Goal: Task Accomplishment & Management: Manage account settings

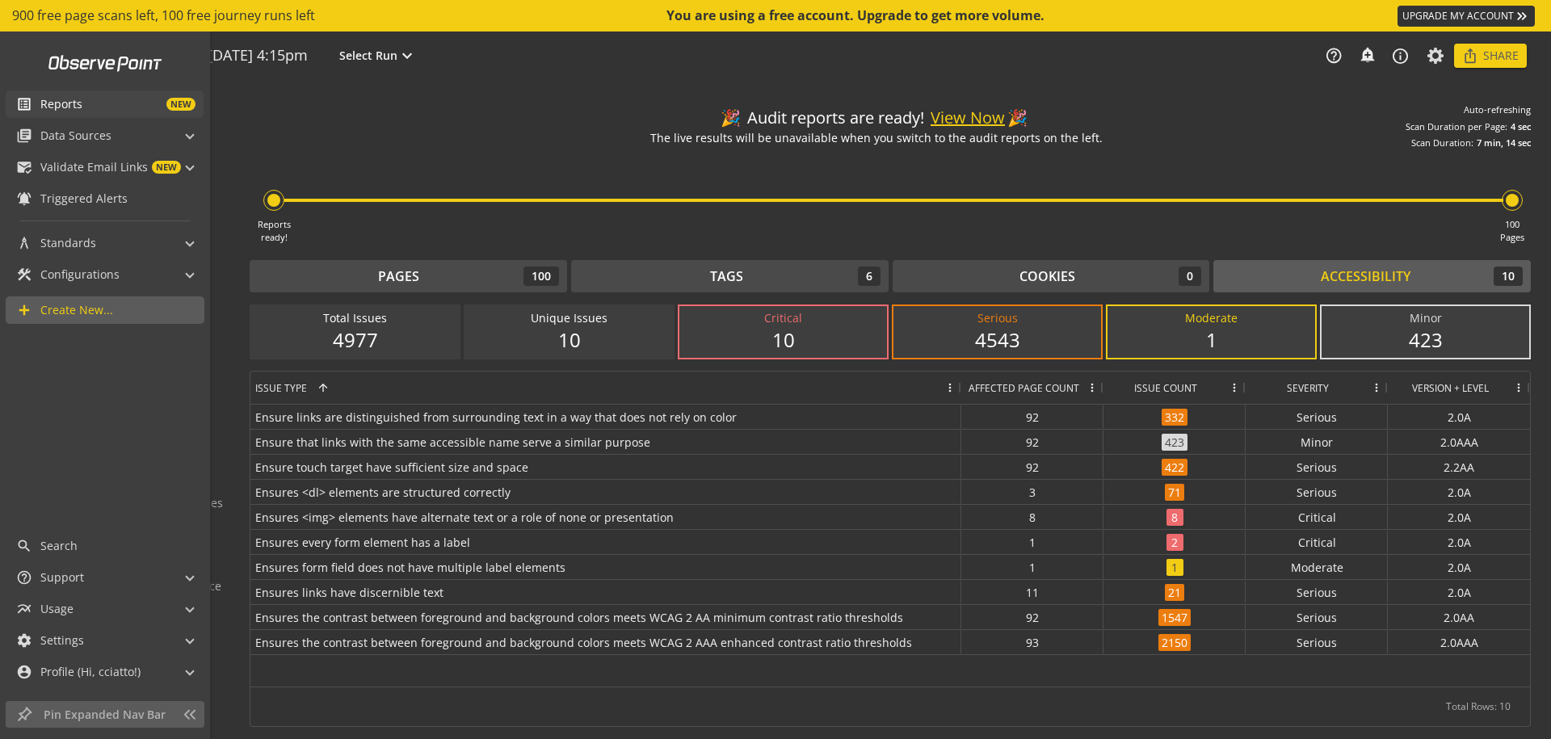
click at [78, 109] on span "Reports" at bounding box center [61, 104] width 42 height 16
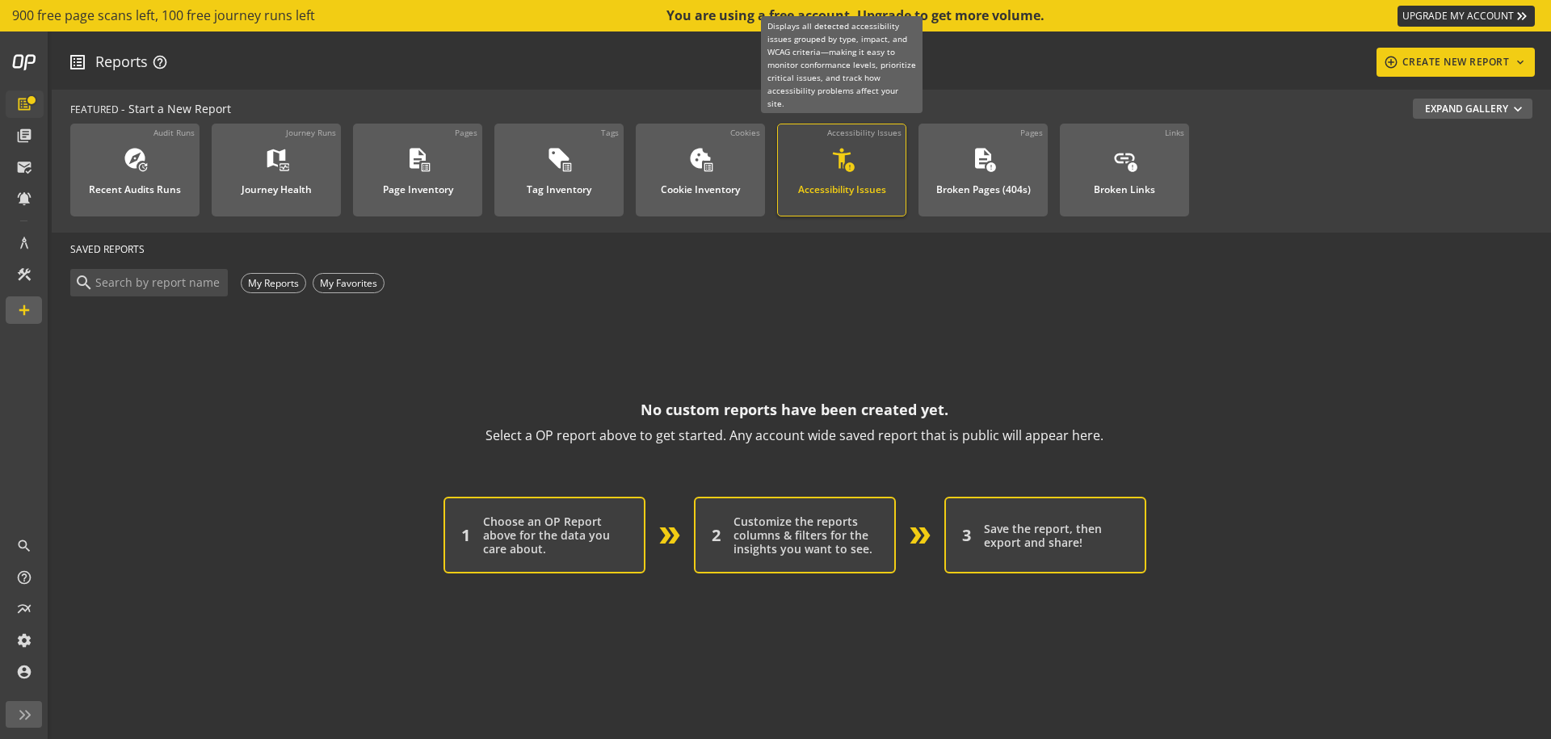
click at [855, 175] on div "Accessibility Issues" at bounding box center [842, 184] width 88 height 21
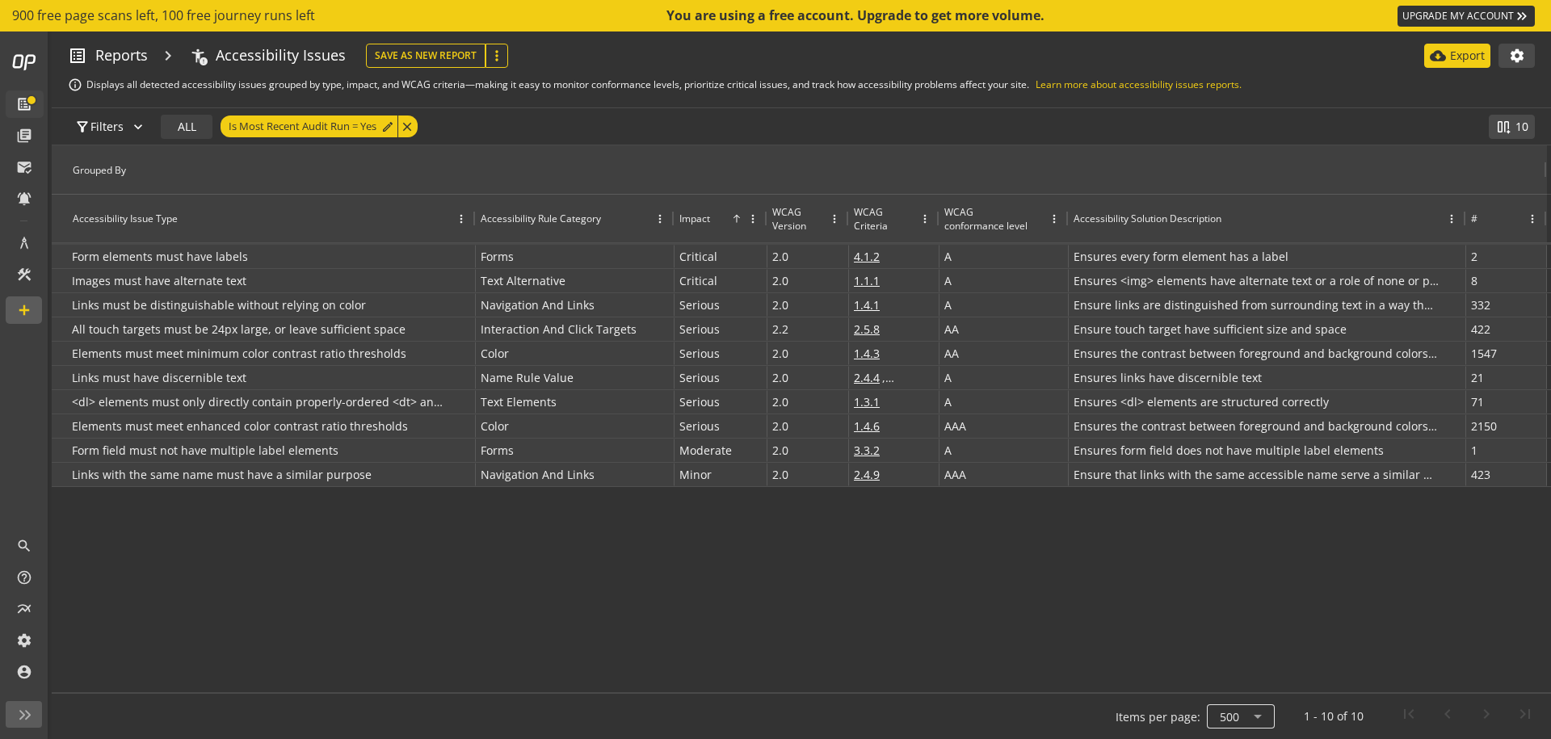
click at [1248, 715] on div at bounding box center [1241, 716] width 68 height 39
click at [1253, 672] on span "1000" at bounding box center [1242, 678] width 42 height 15
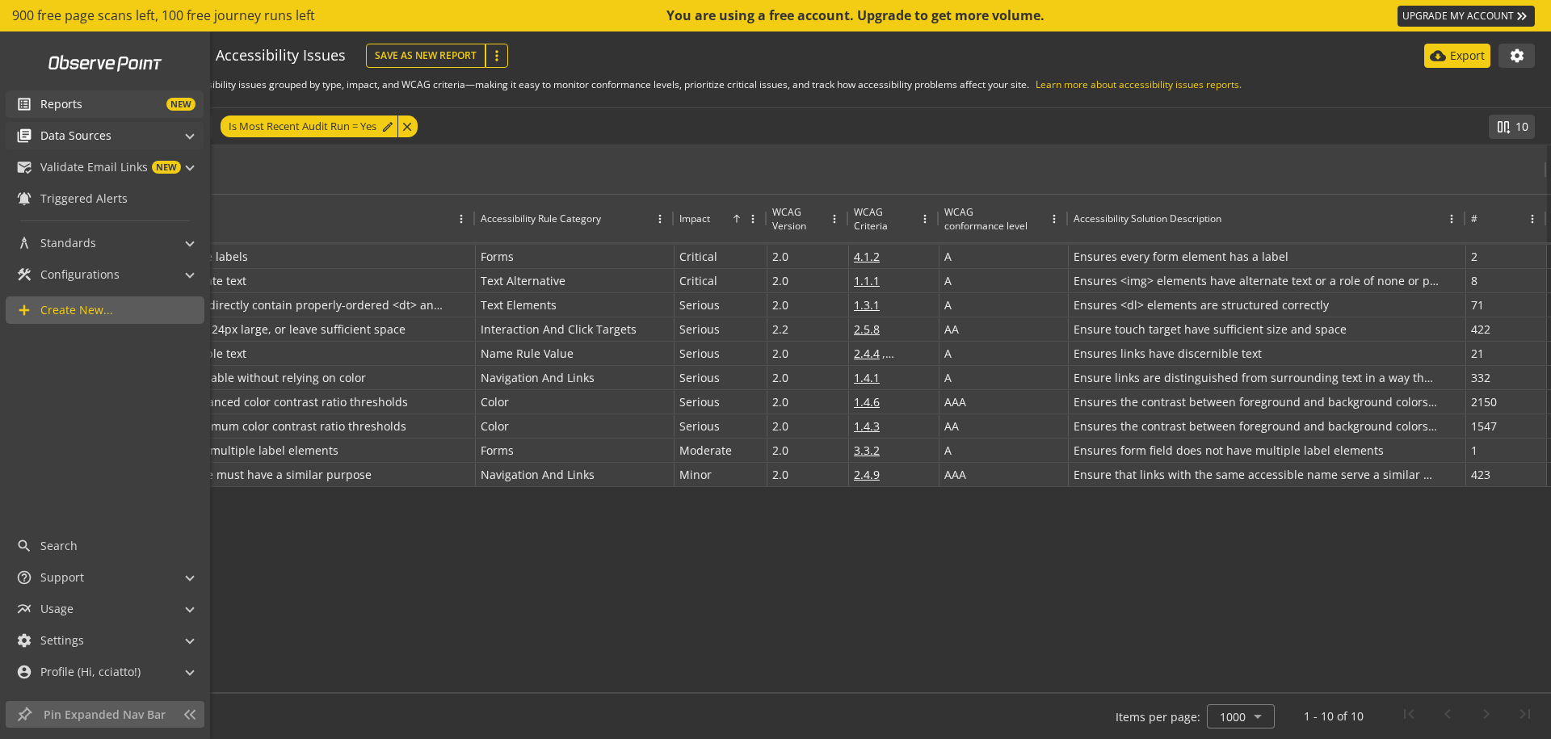
click at [190, 136] on span at bounding box center [190, 133] width 6 height 17
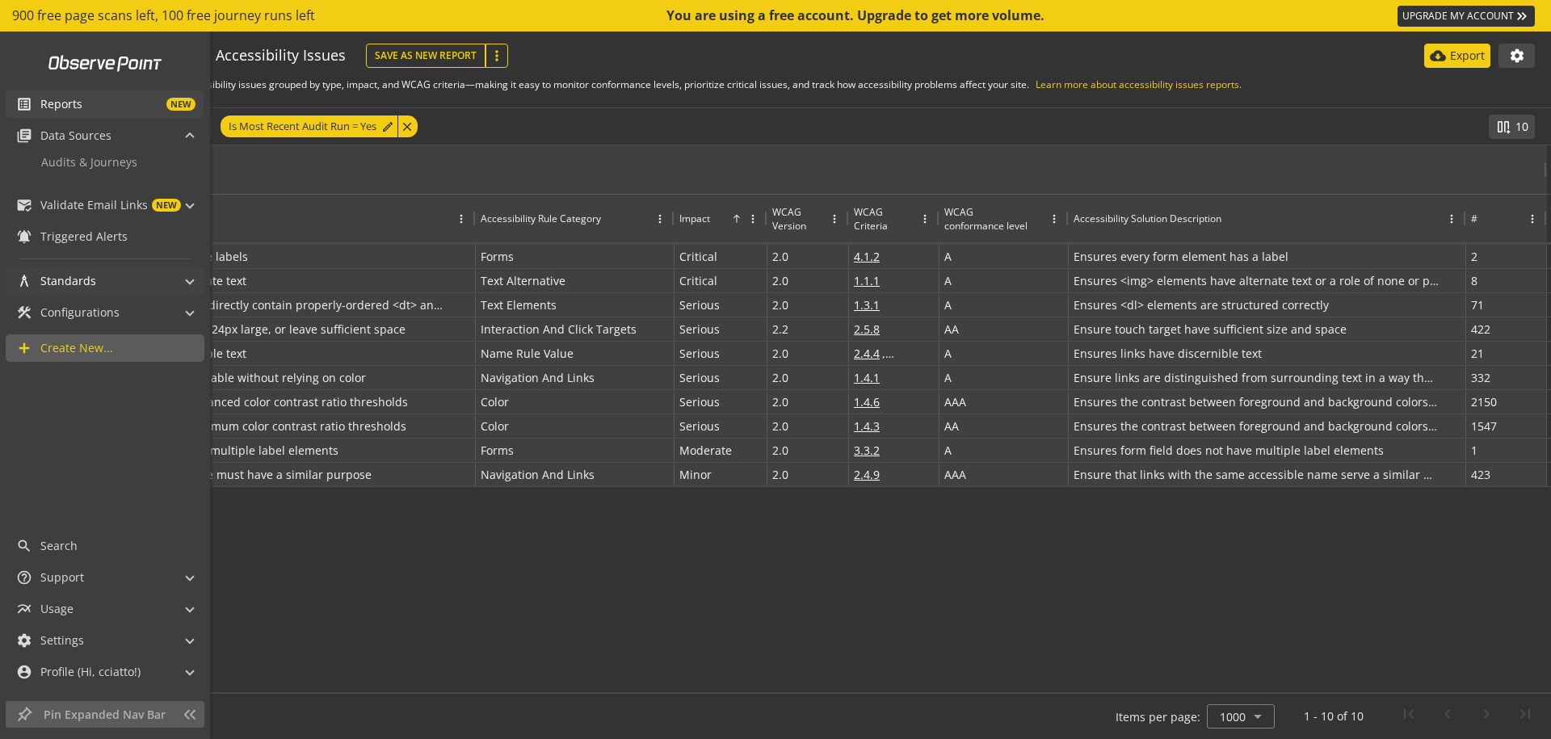
click at [173, 277] on mat-panel-title "architecture Standards" at bounding box center [94, 280] width 157 height 27
click at [79, 401] on span "Configurations" at bounding box center [79, 400] width 79 height 16
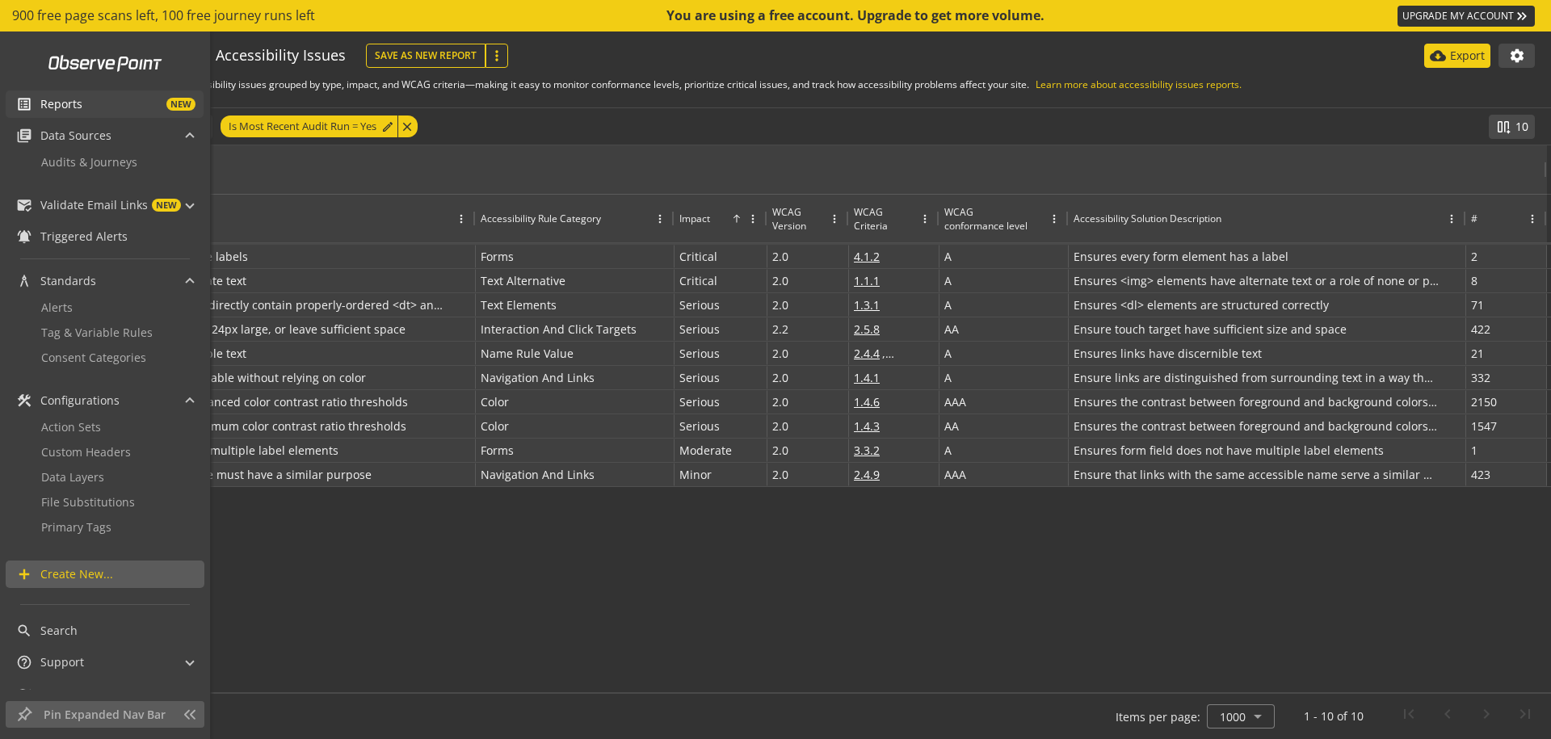
click at [104, 110] on span "NEW" at bounding box center [138, 104] width 113 height 13
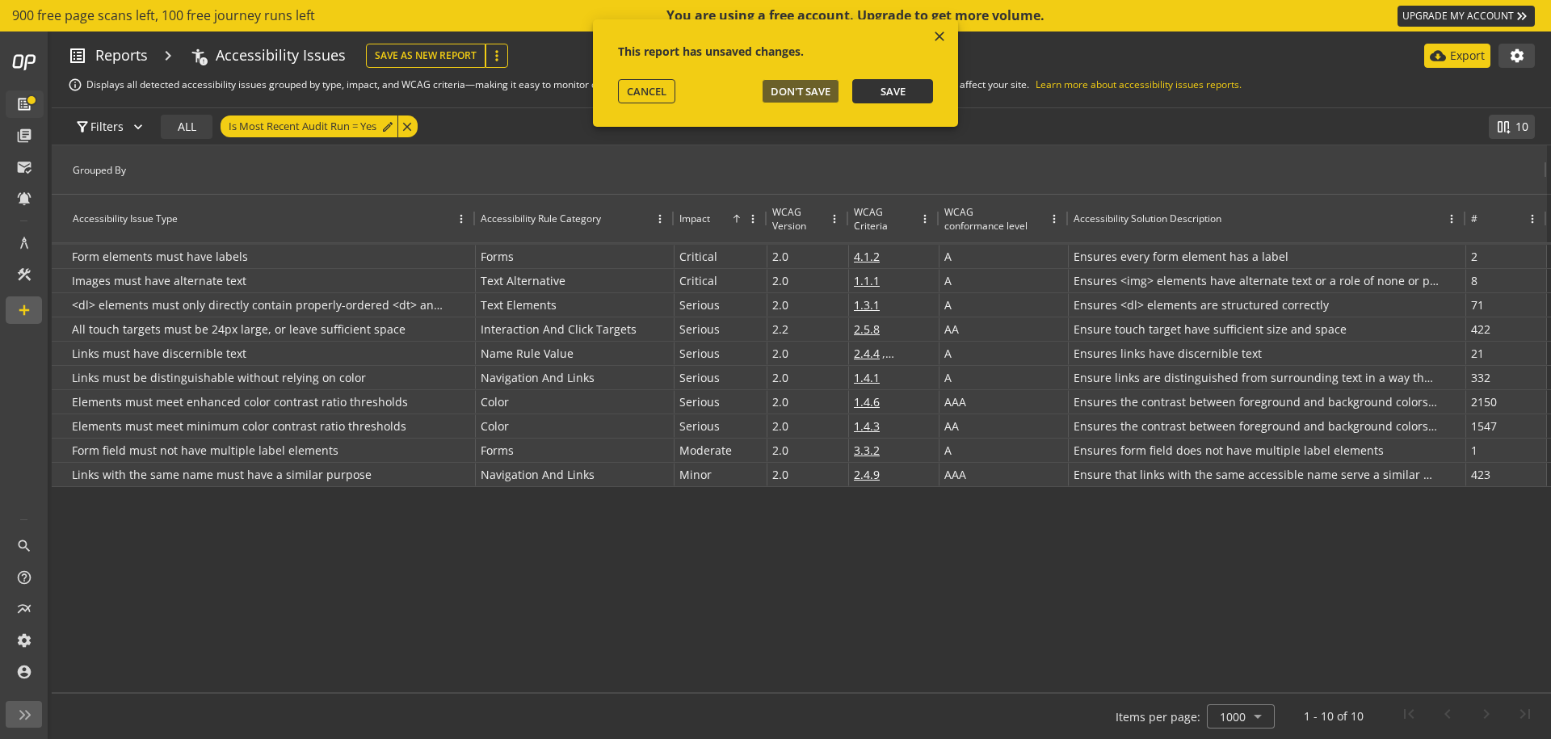
click at [911, 96] on button "Save" at bounding box center [892, 91] width 81 height 24
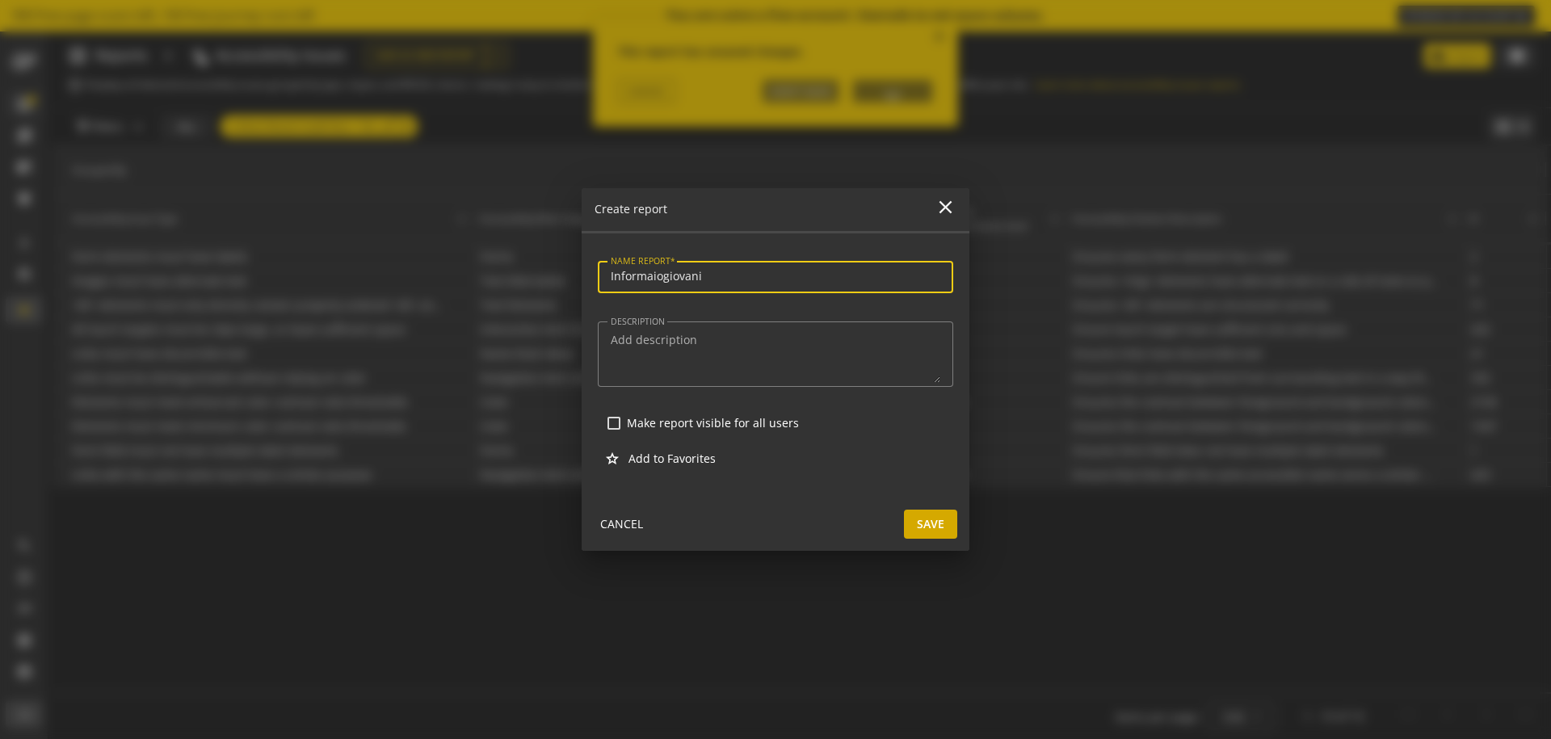
type input "Informaiogiovani"
click at [943, 527] on span "Save" at bounding box center [930, 524] width 27 height 29
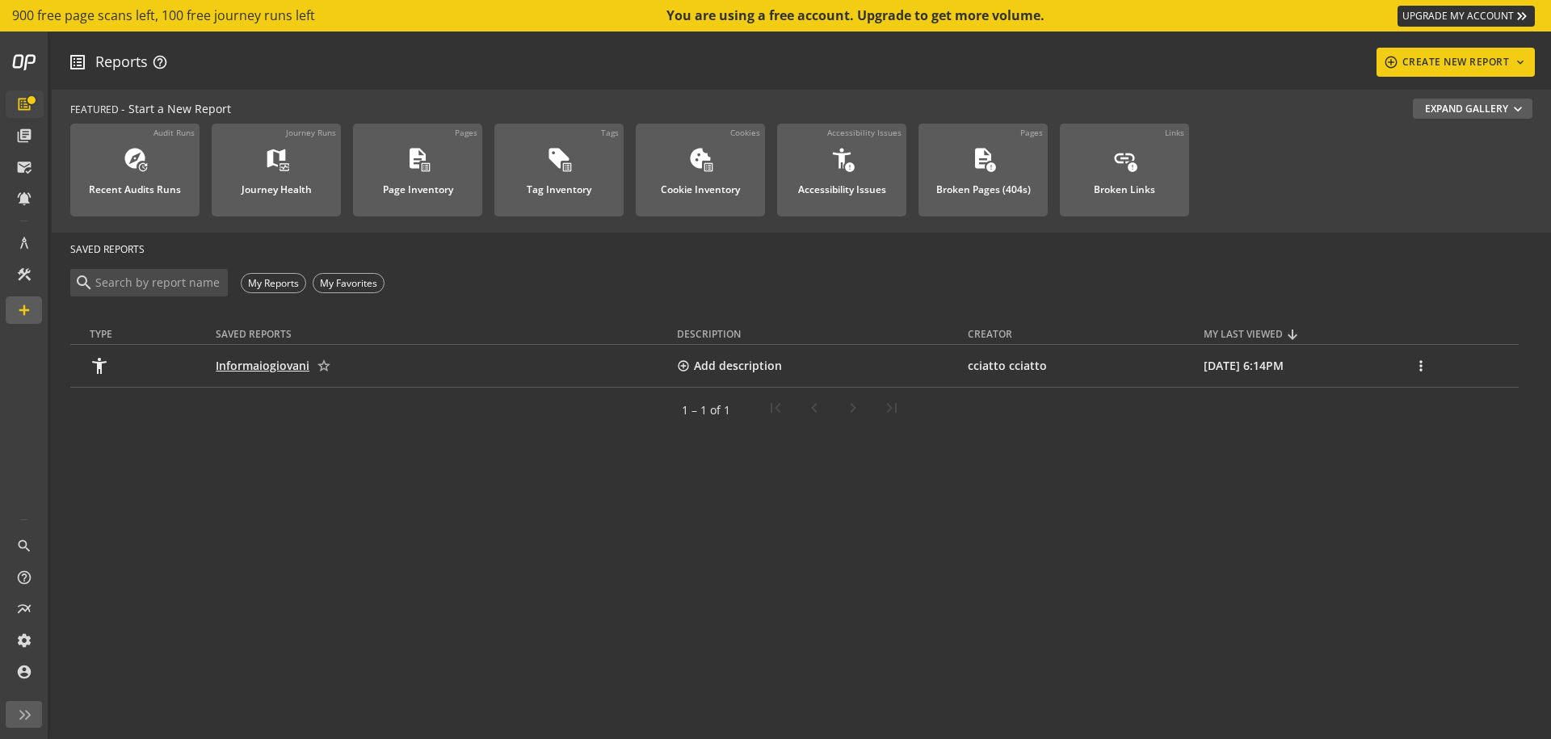
click at [270, 369] on link "Informaiogiovani" at bounding box center [263, 365] width 94 height 15
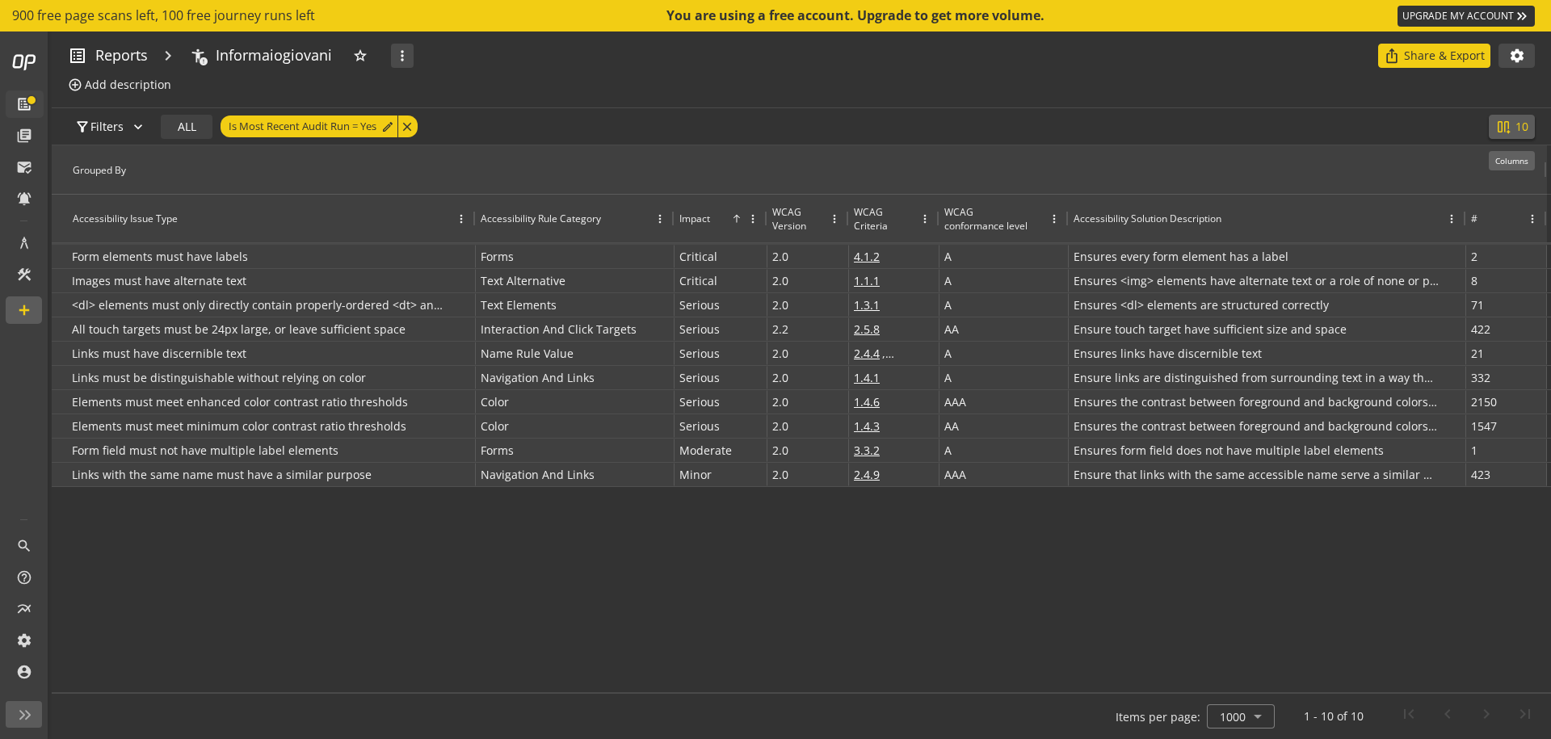
click at [1502, 128] on mat-icon "splitscreen_vertical_add" at bounding box center [1503, 127] width 16 height 16
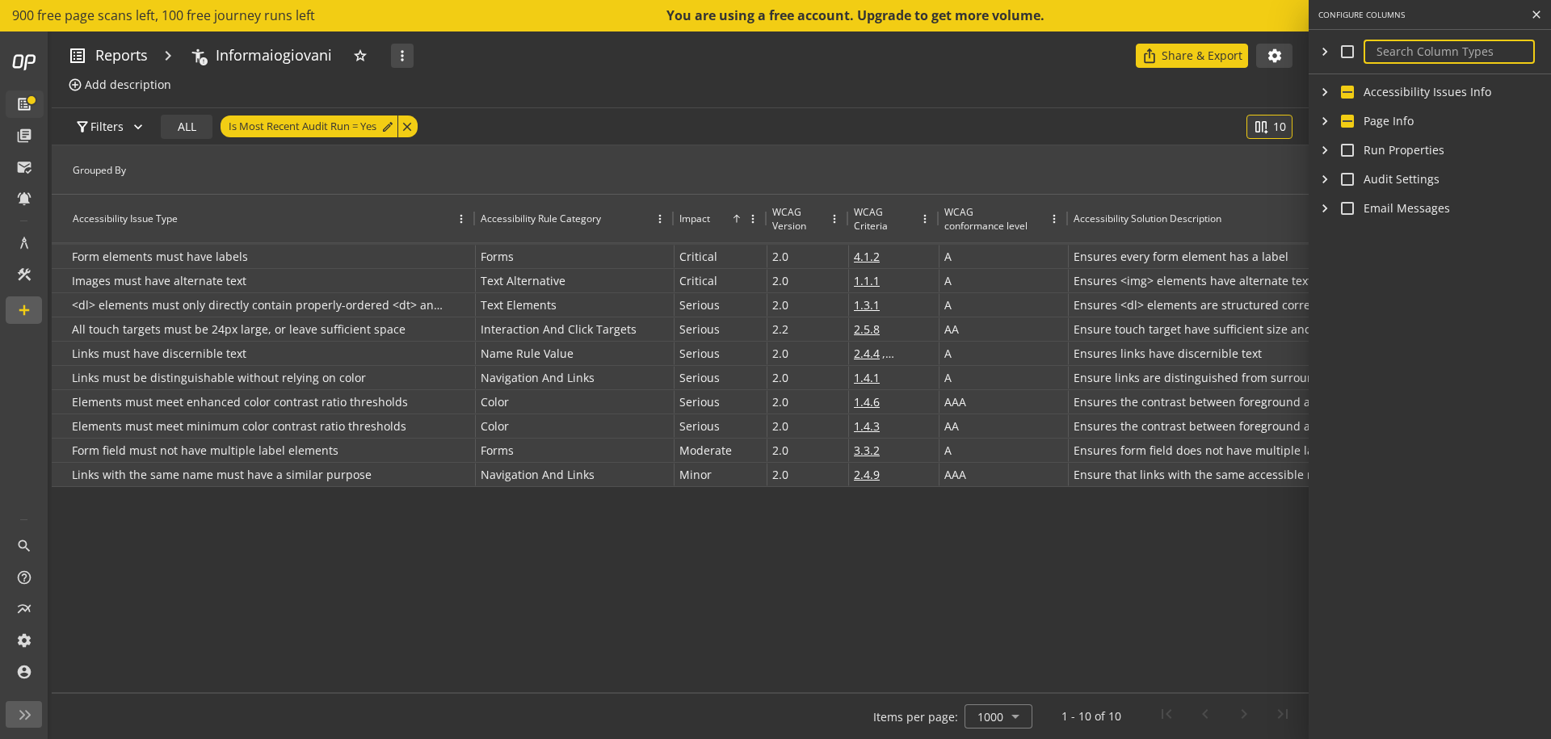
click at [1345, 179] on input "checkbox" at bounding box center [1347, 179] width 13 height 13
checkbox input "true"
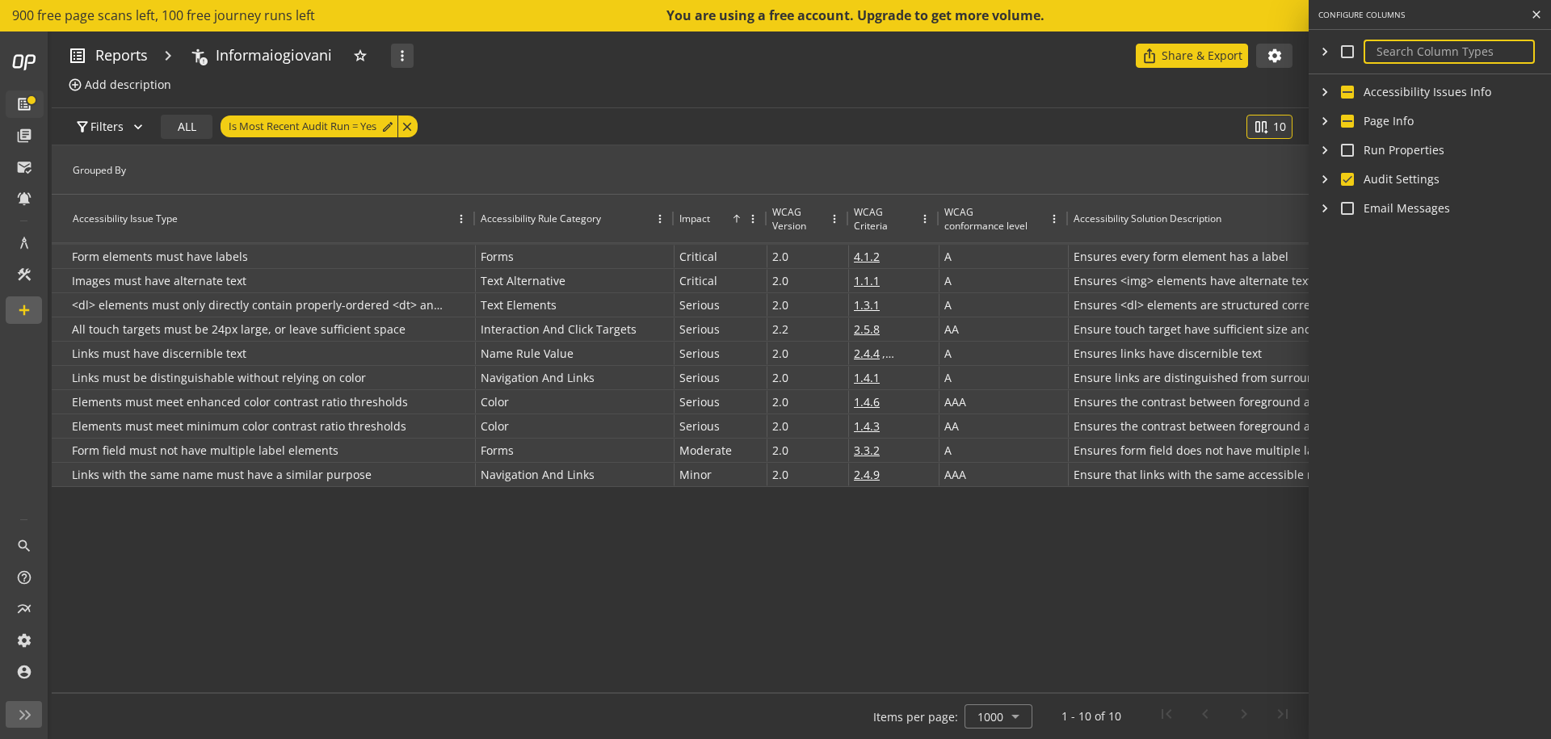
checkbox input "true"
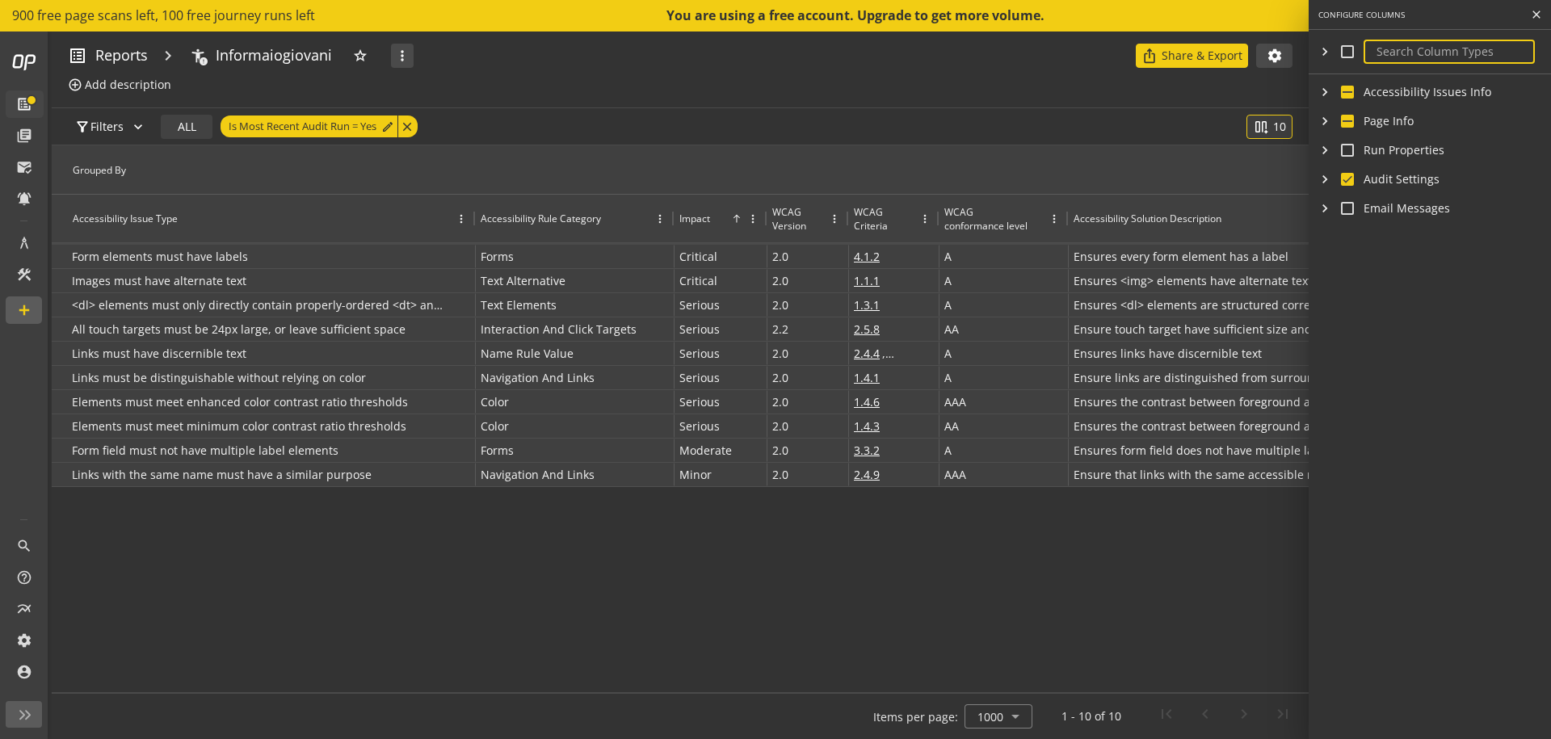
checkbox input "true"
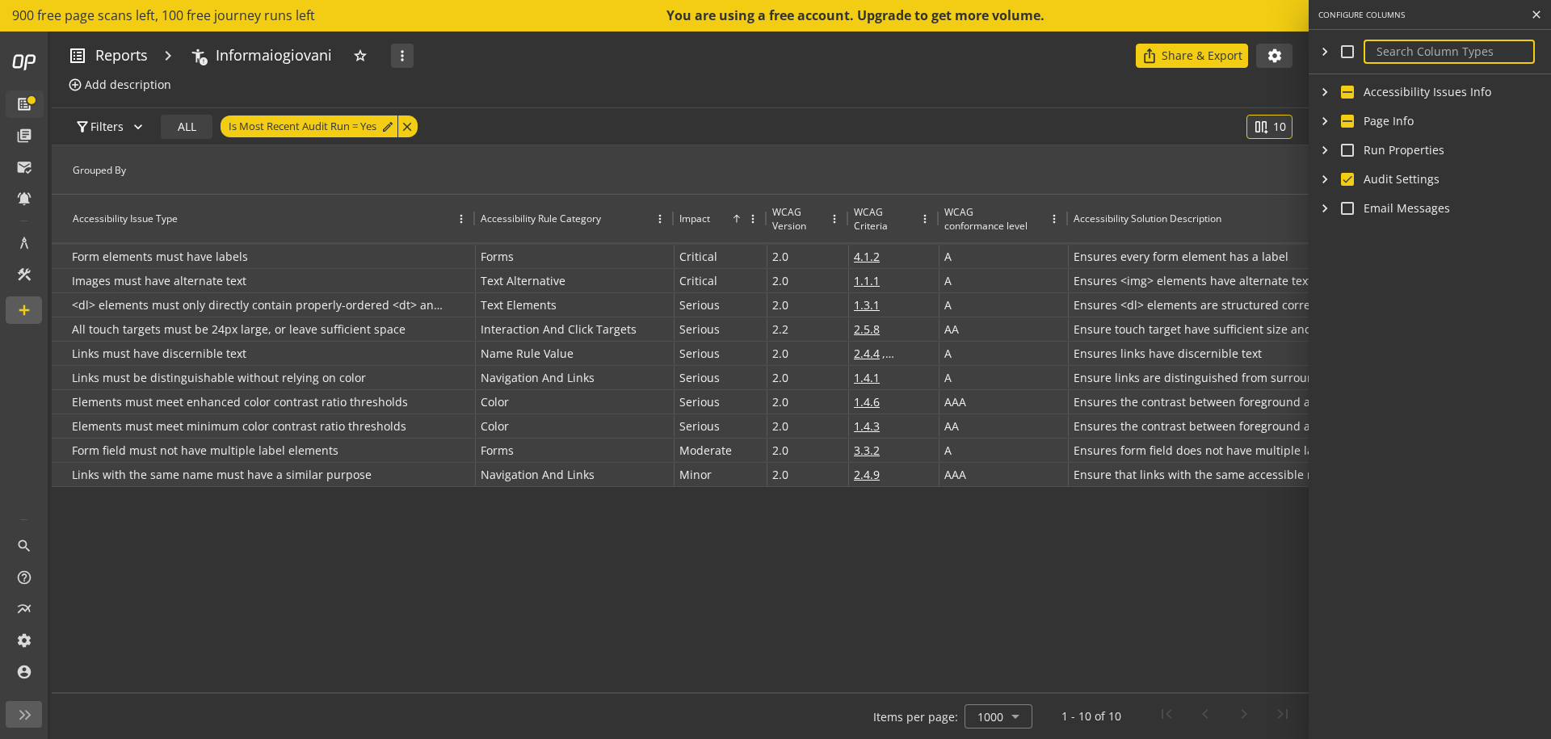
checkbox input "true"
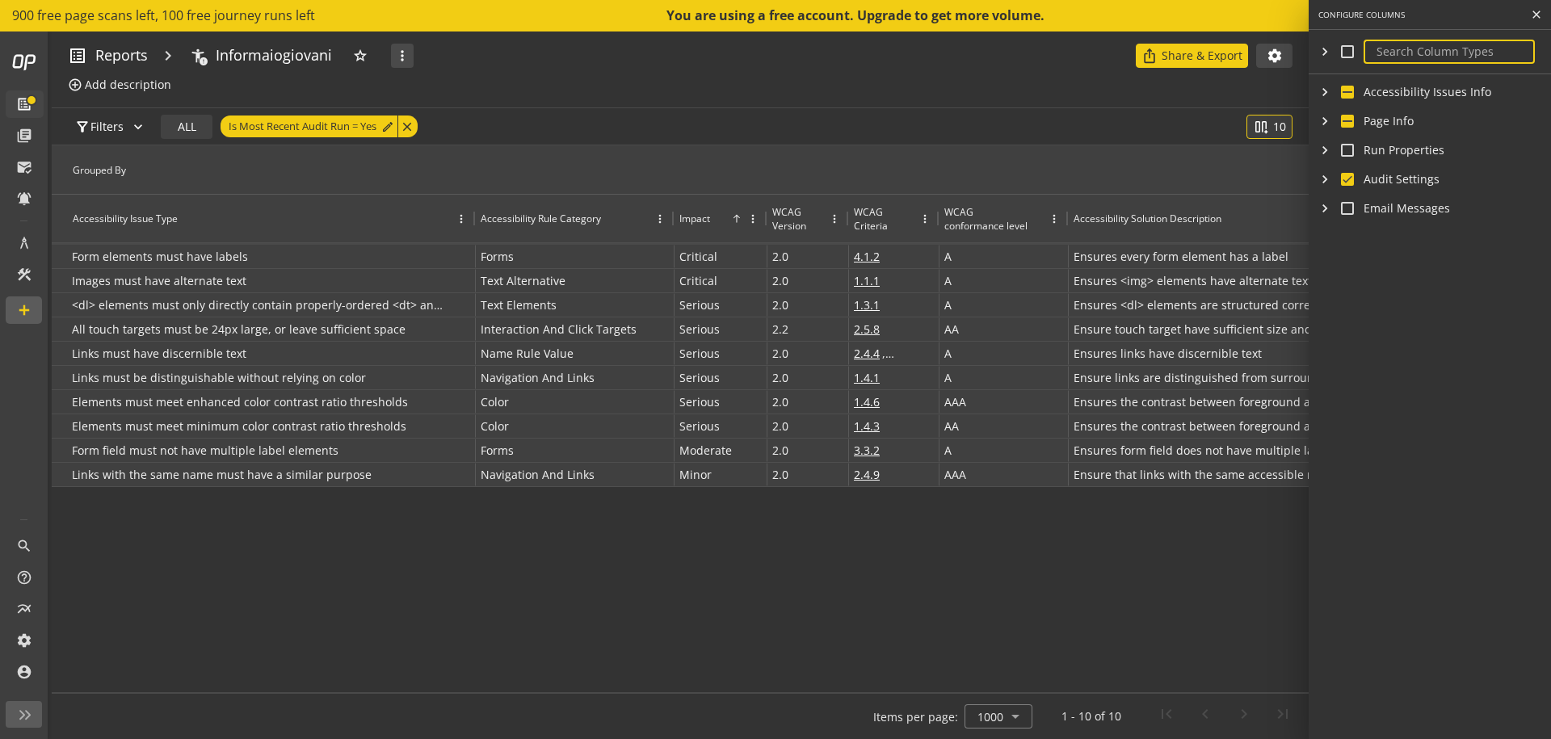
checkbox input "true"
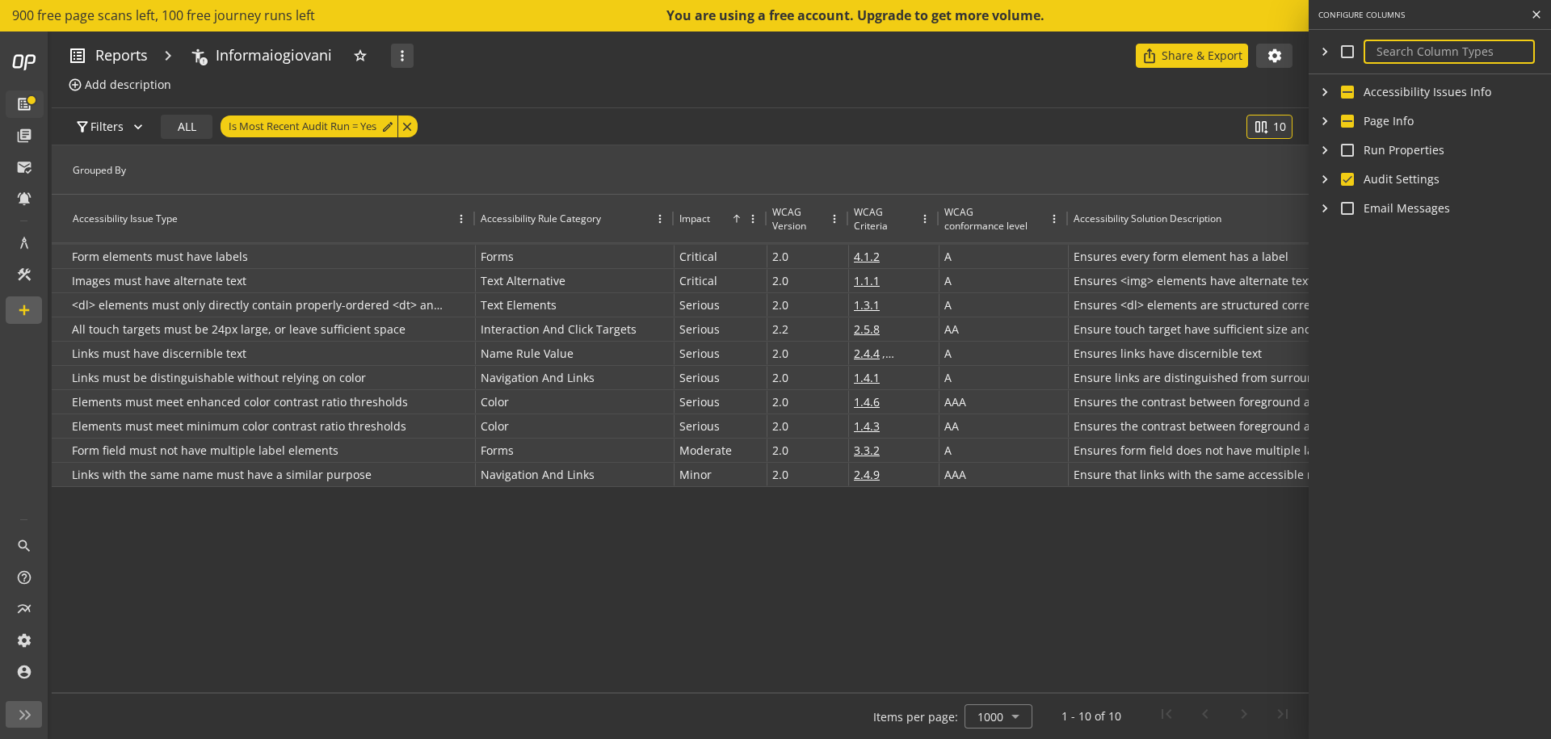
checkbox input "true"
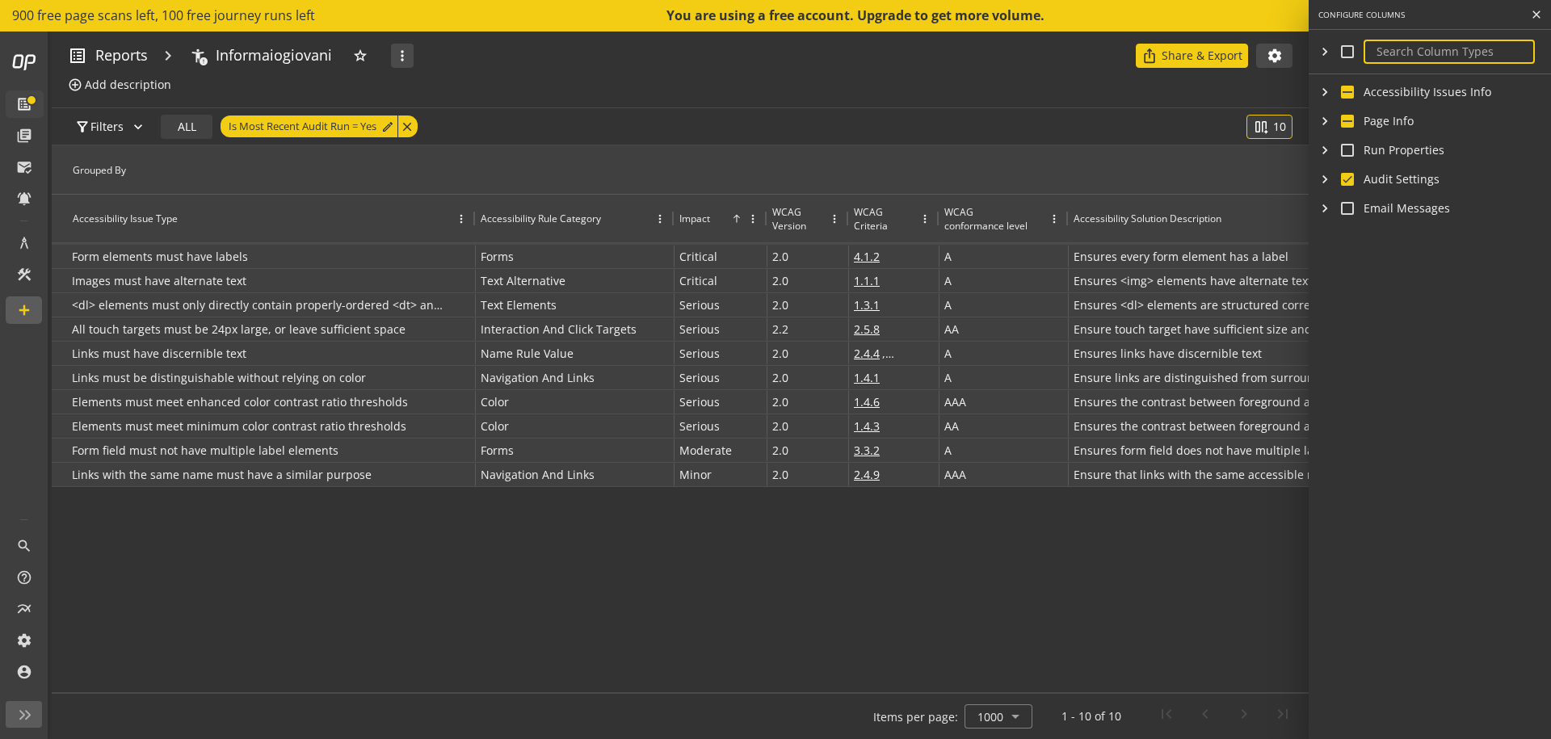
checkbox input "true"
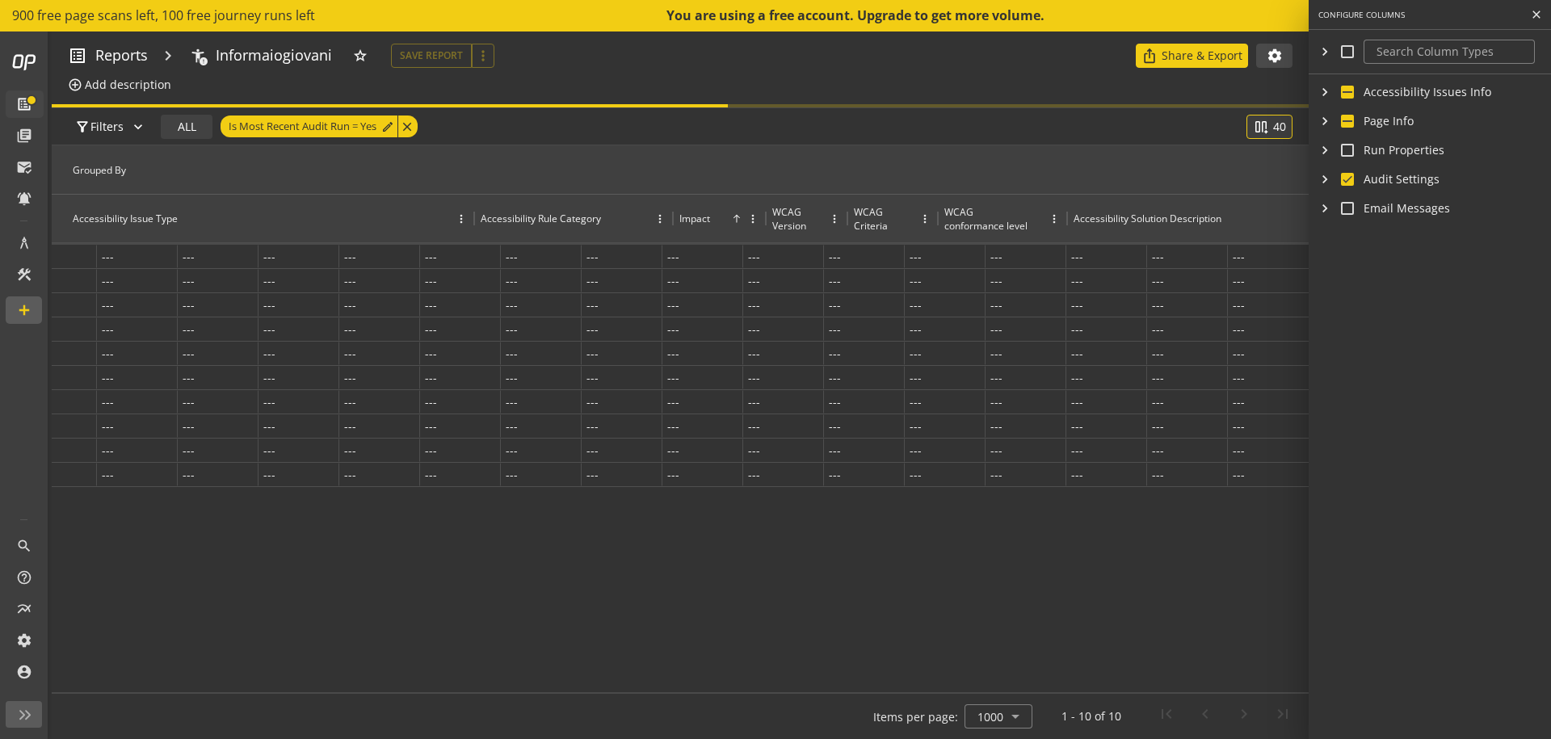
scroll to position [0, 2943]
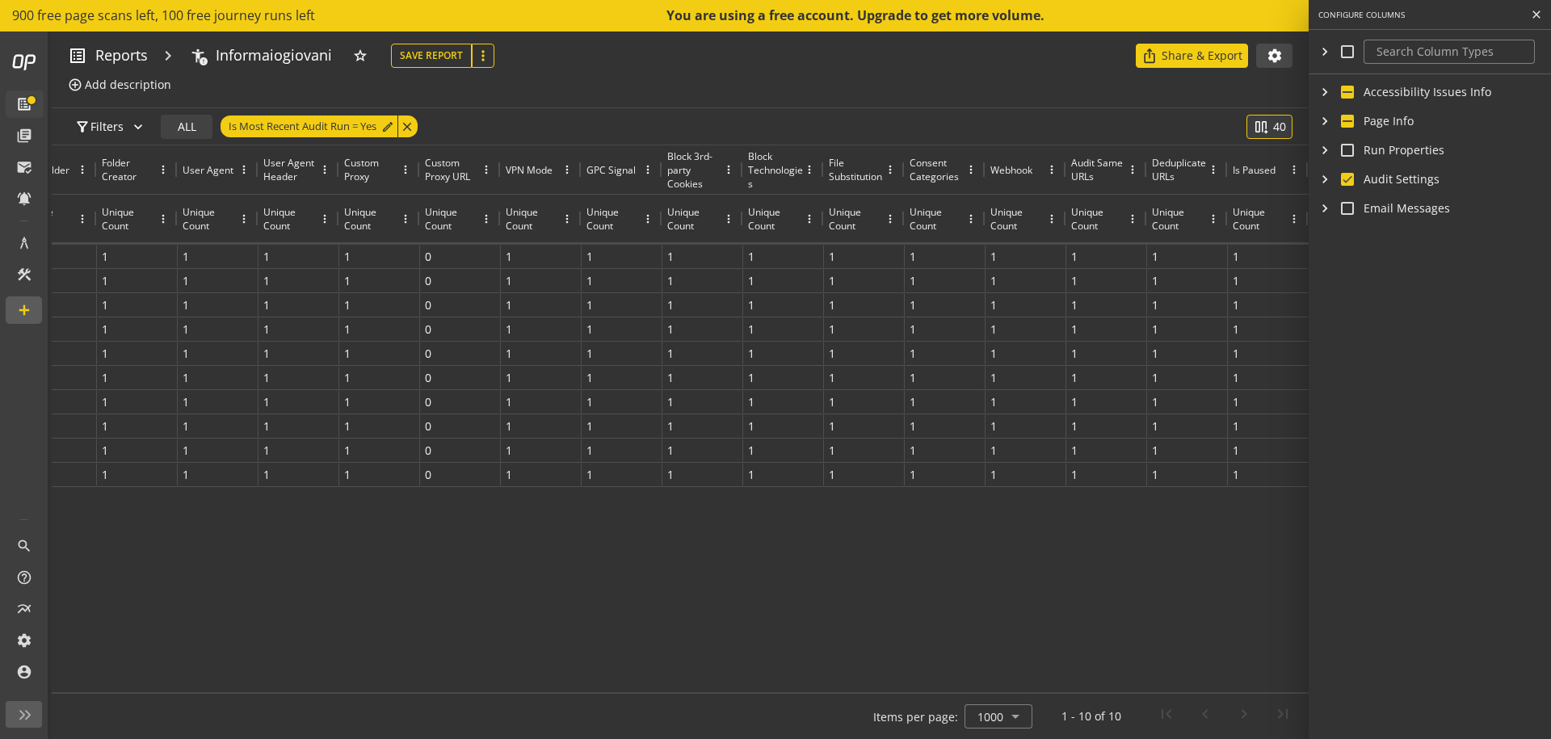
click at [1349, 183] on input "checkbox" at bounding box center [1347, 179] width 13 height 13
checkbox input "false"
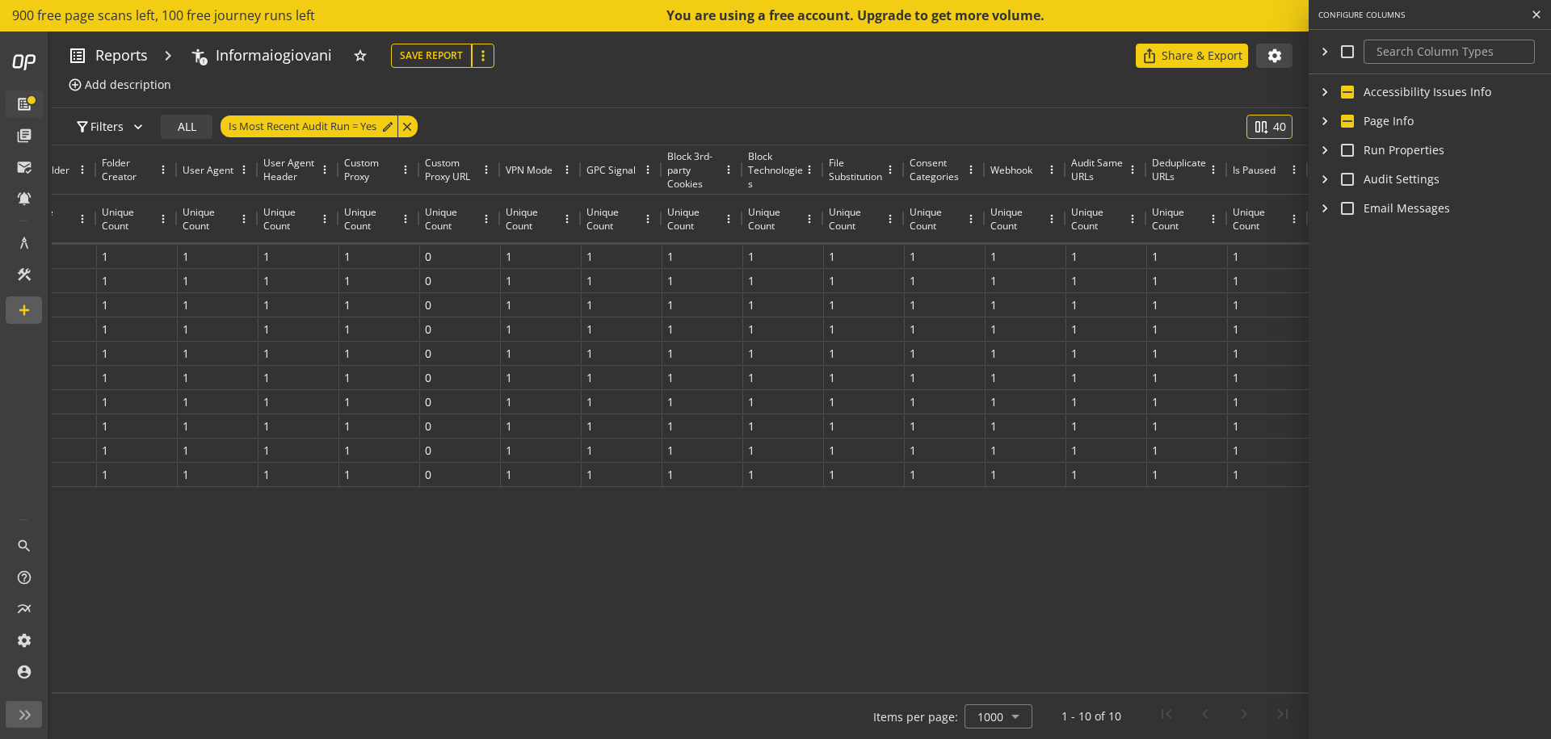
checkbox input "false"
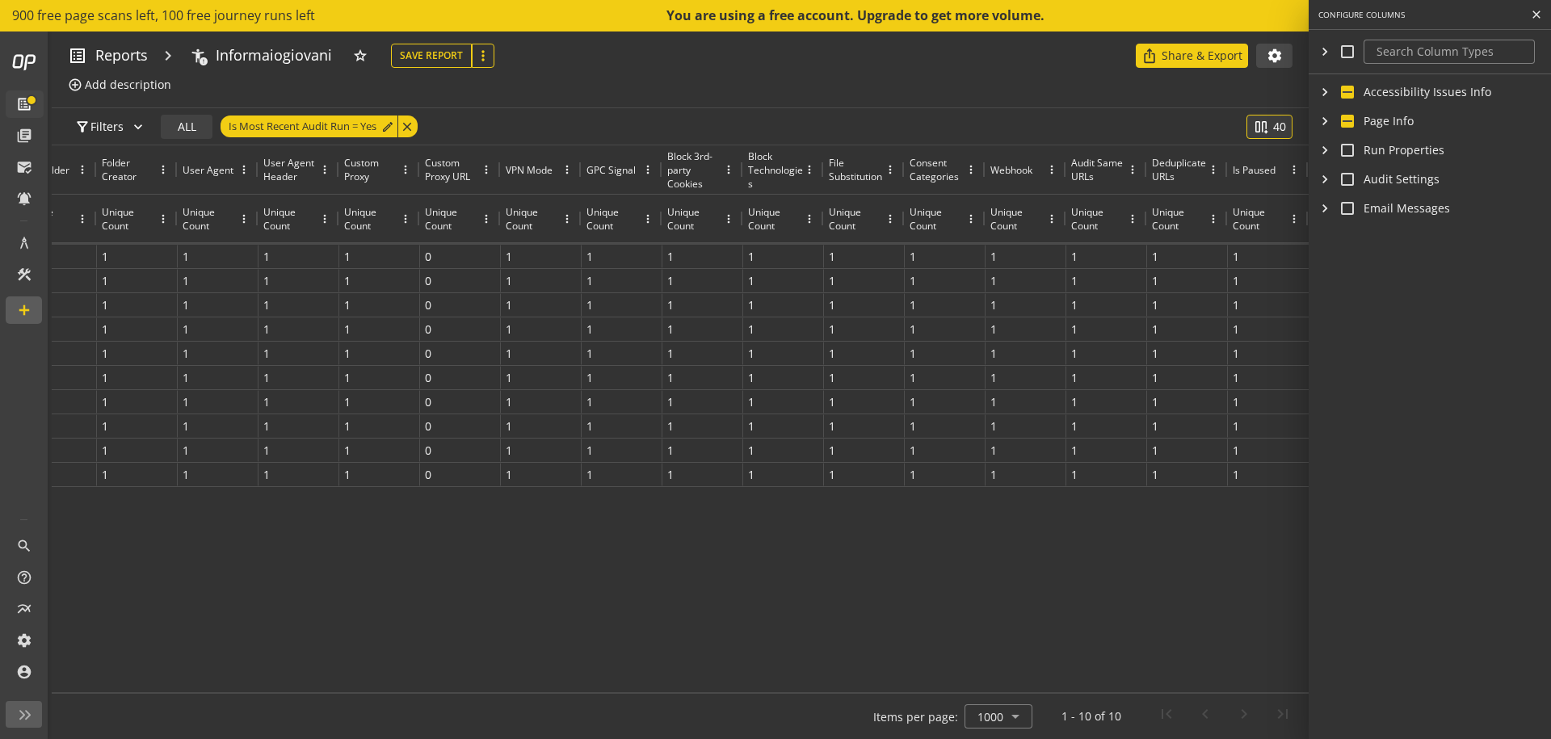
checkbox input "false"
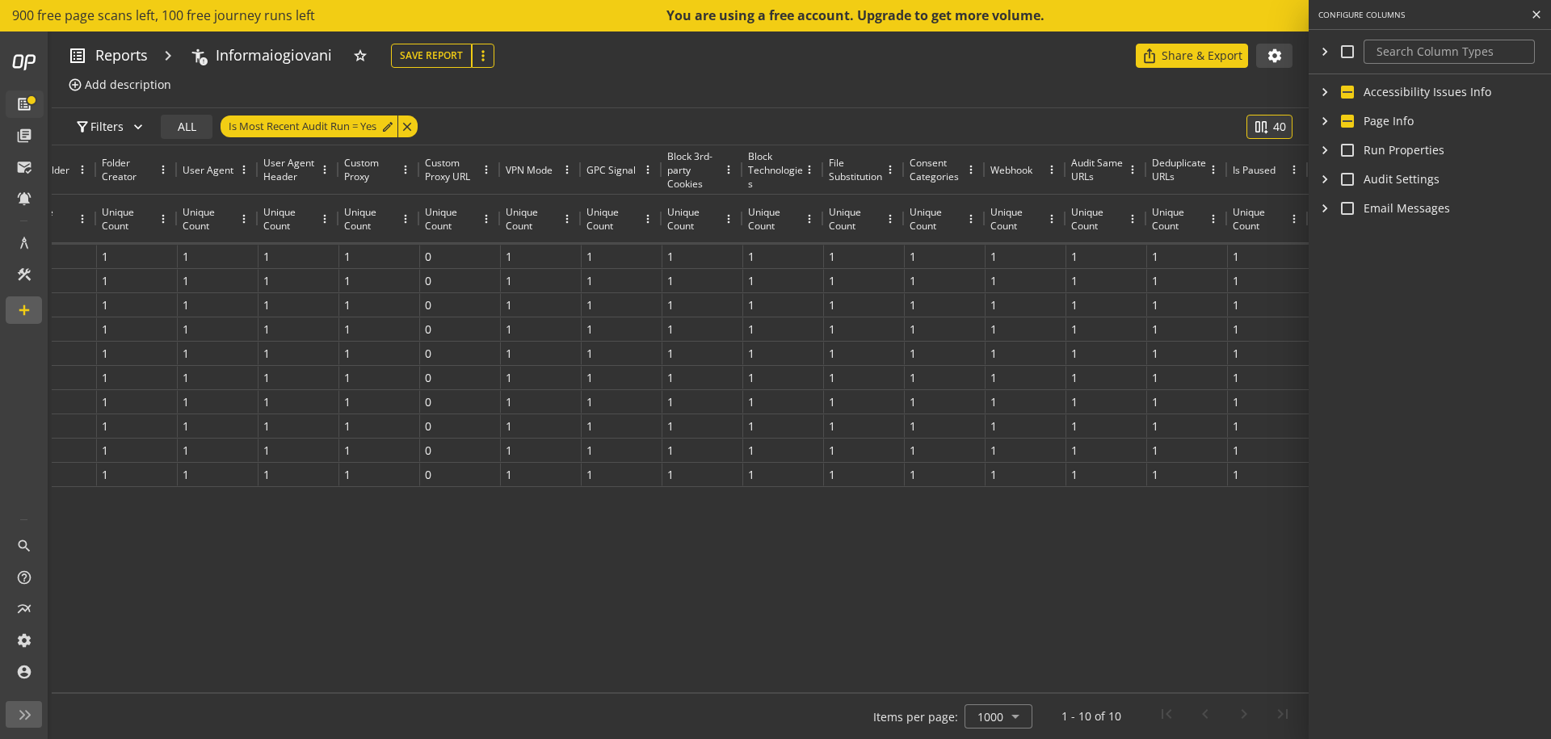
checkbox input "false"
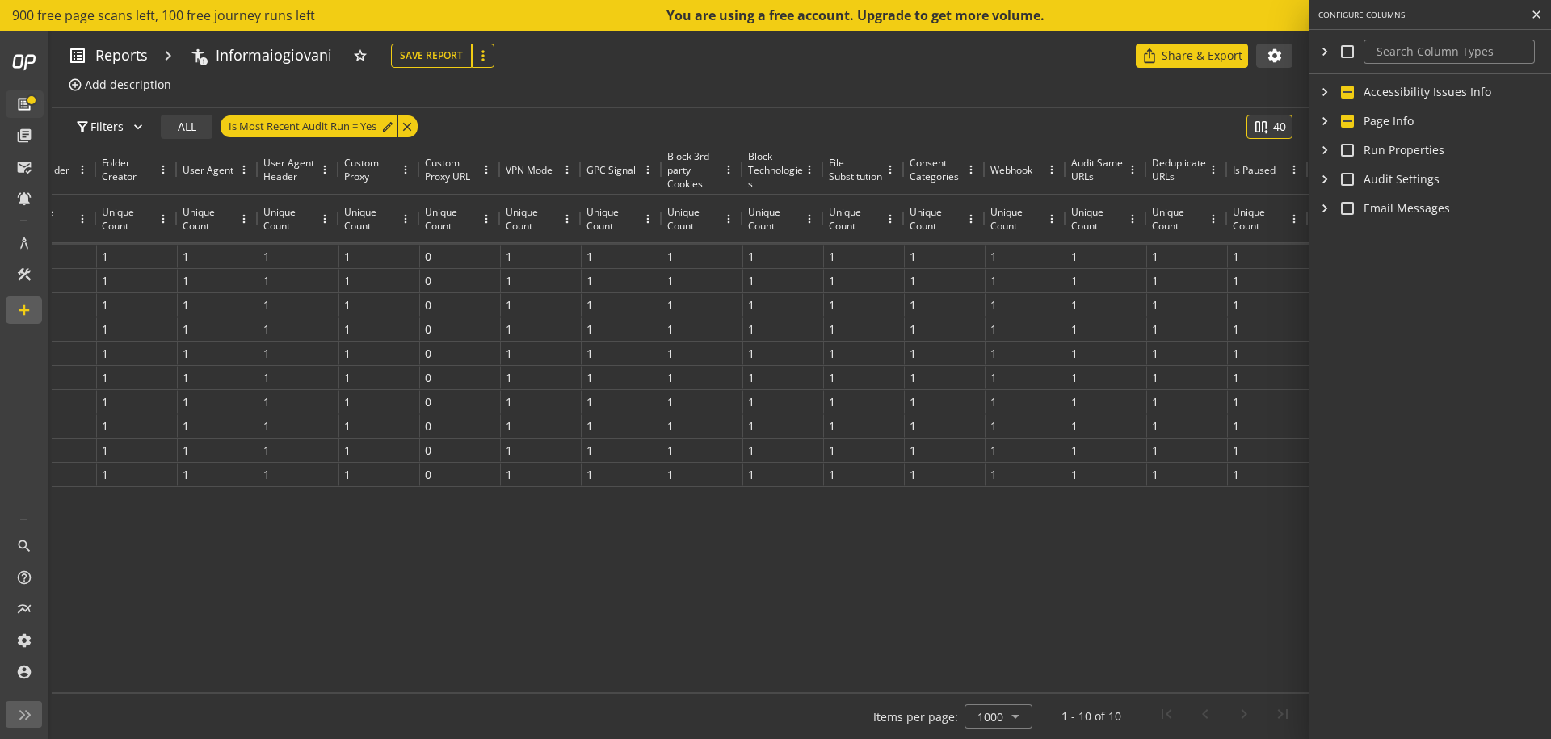
checkbox input "false"
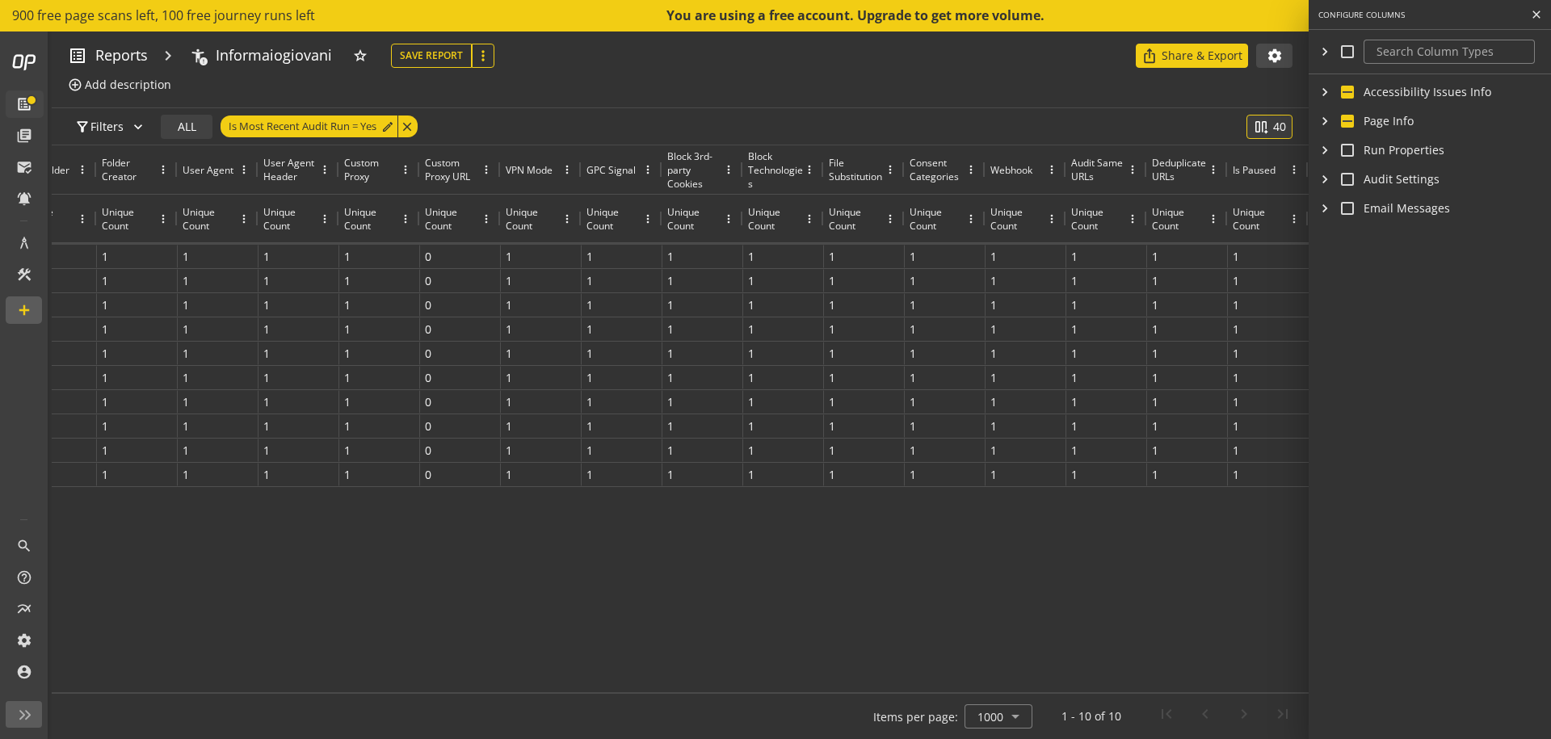
checkbox input "false"
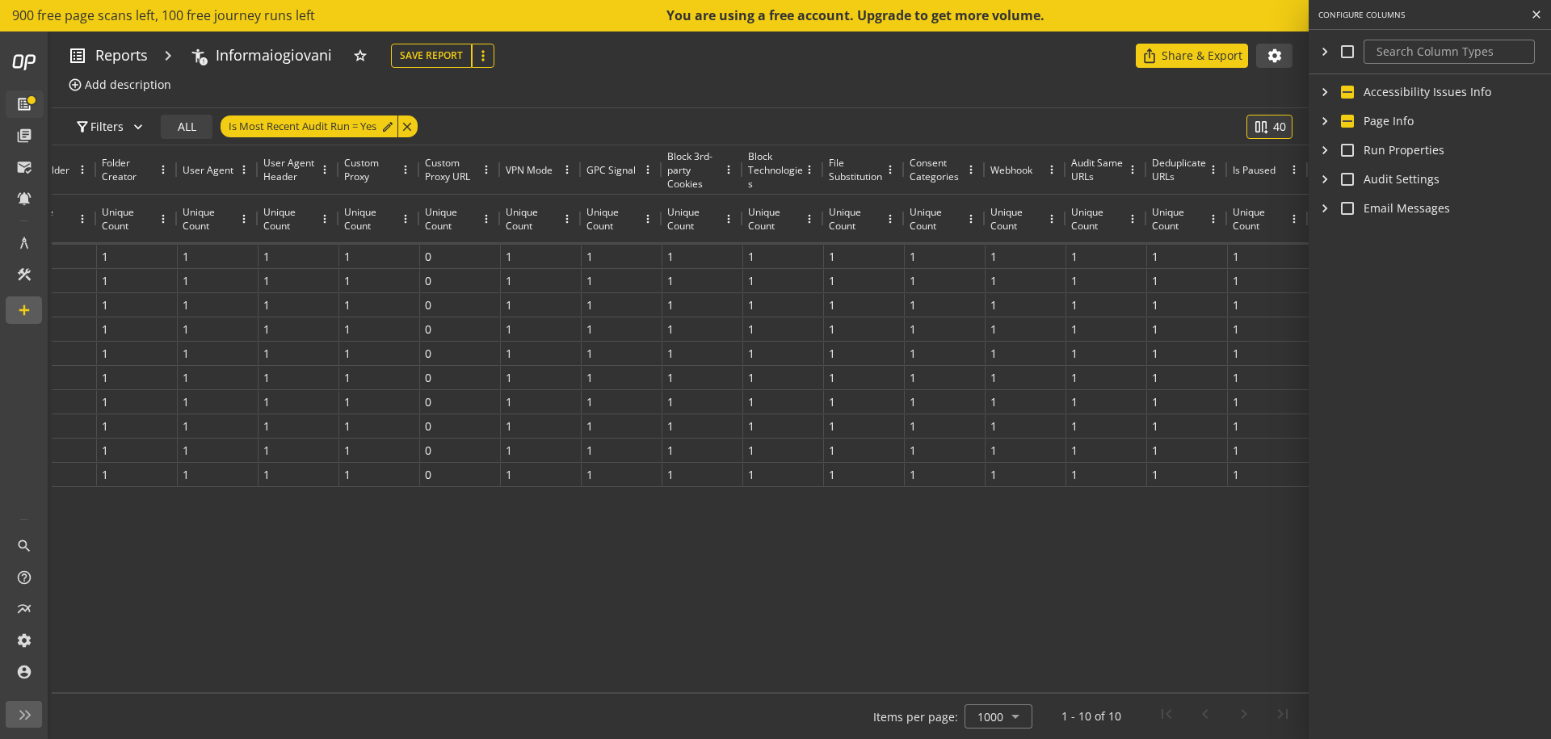
checkbox input "false"
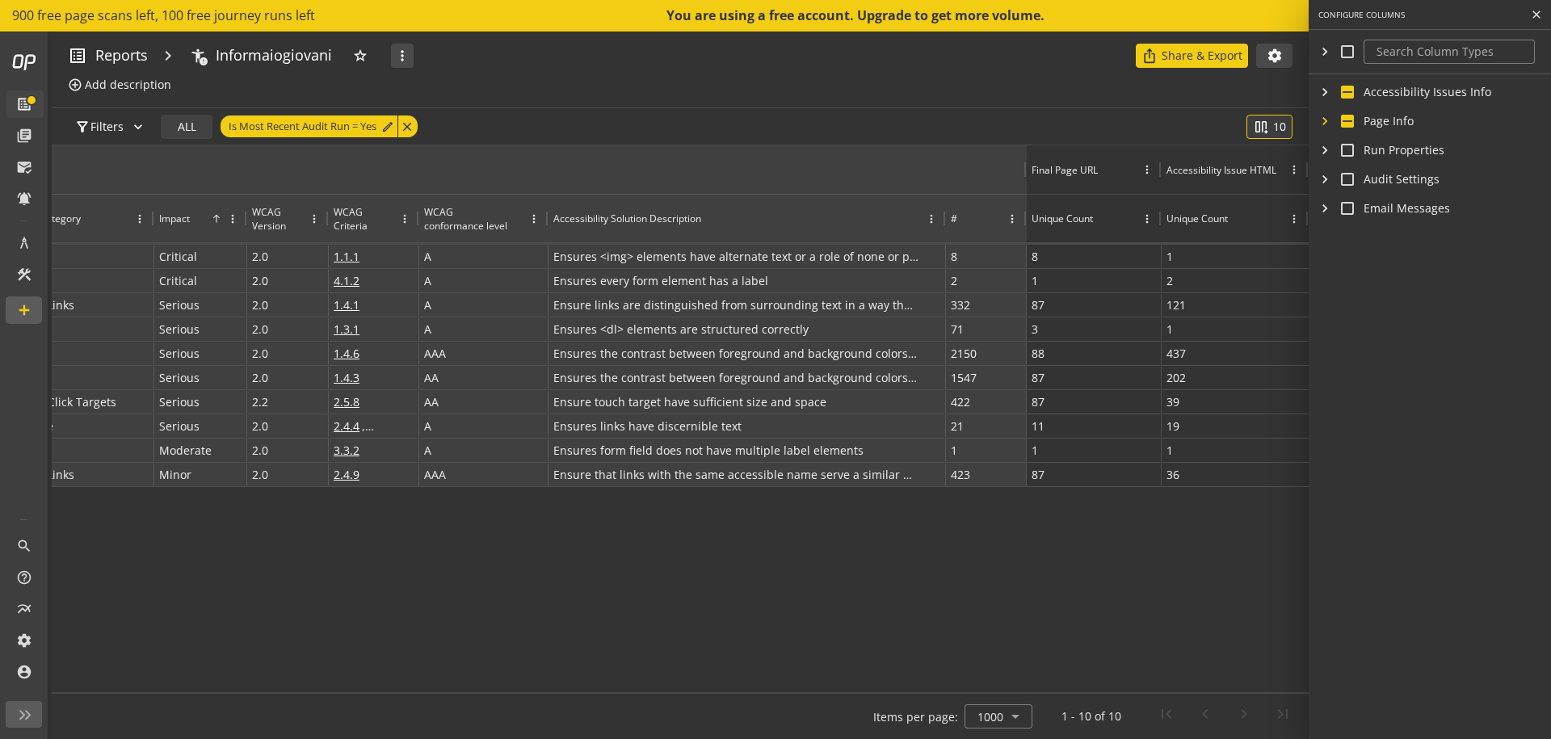
scroll to position [0, 520]
click at [1324, 115] on mat-icon "chevron_right" at bounding box center [1324, 121] width 13 height 16
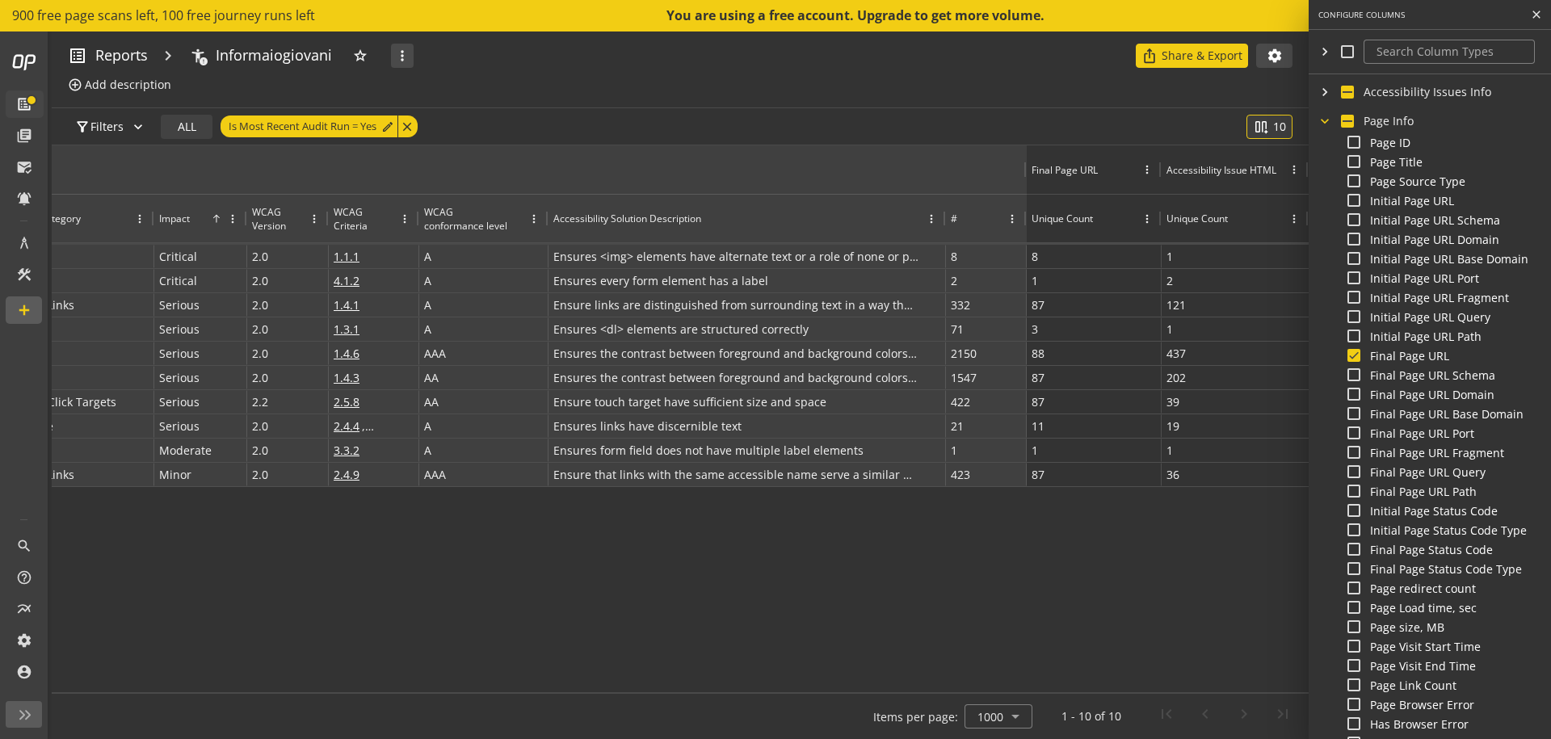
click at [1324, 118] on mat-icon "chevron_right" at bounding box center [1324, 121] width 16 height 13
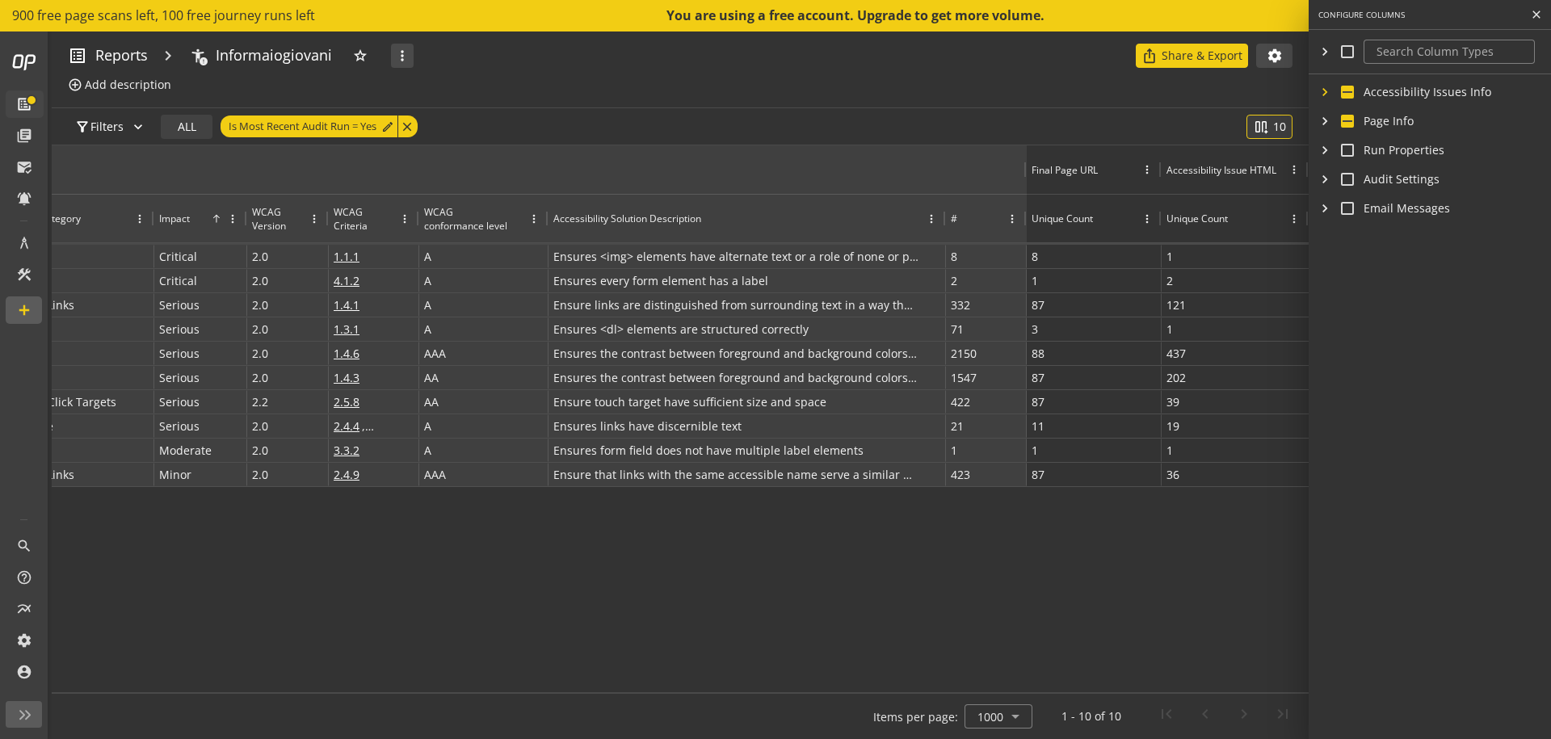
click at [1323, 93] on mat-icon "chevron_right" at bounding box center [1324, 92] width 13 height 16
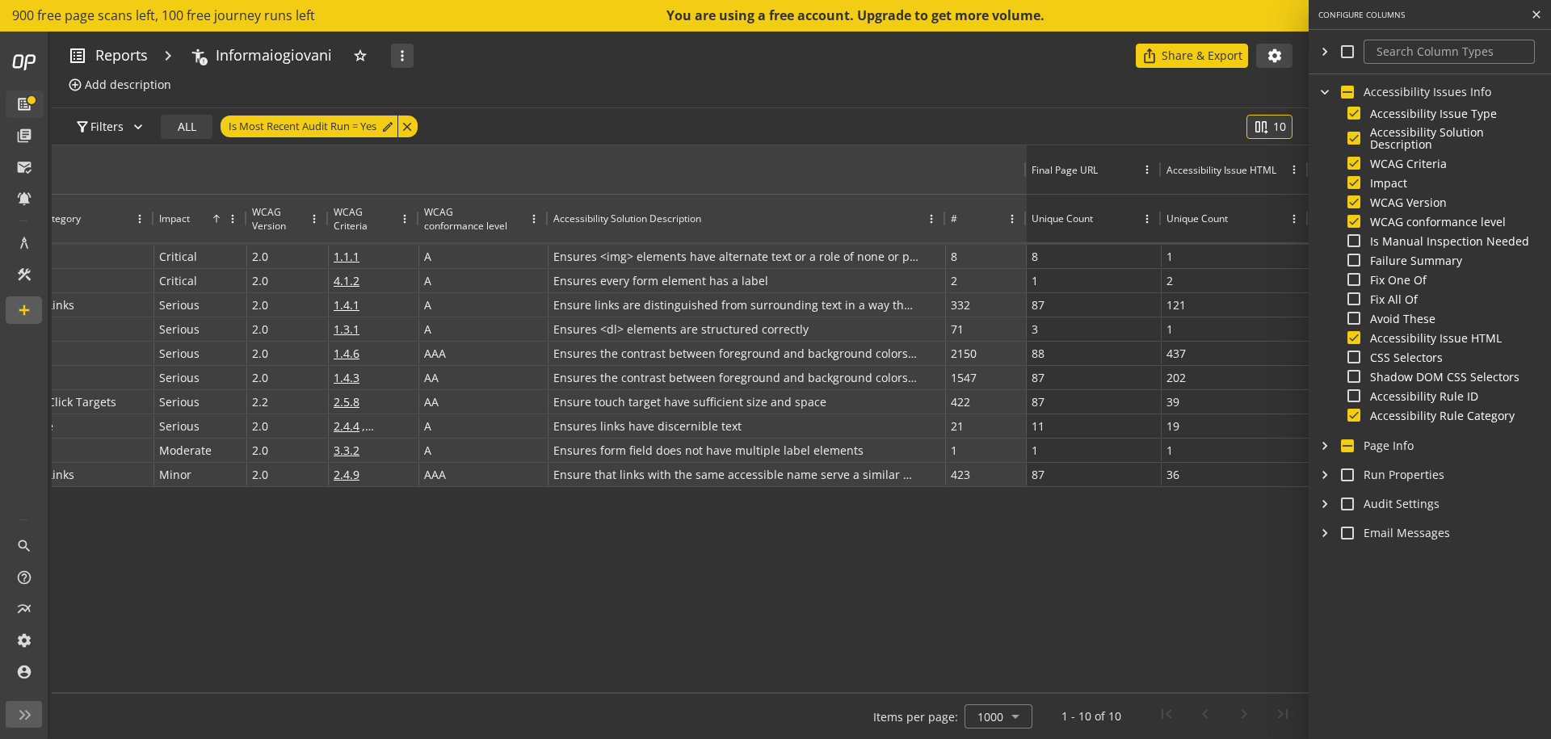
drag, startPoint x: 1321, startPoint y: 98, endPoint x: 1326, endPoint y: 71, distance: 27.1
click at [1320, 98] on mat-icon "chevron_right" at bounding box center [1324, 92] width 16 height 13
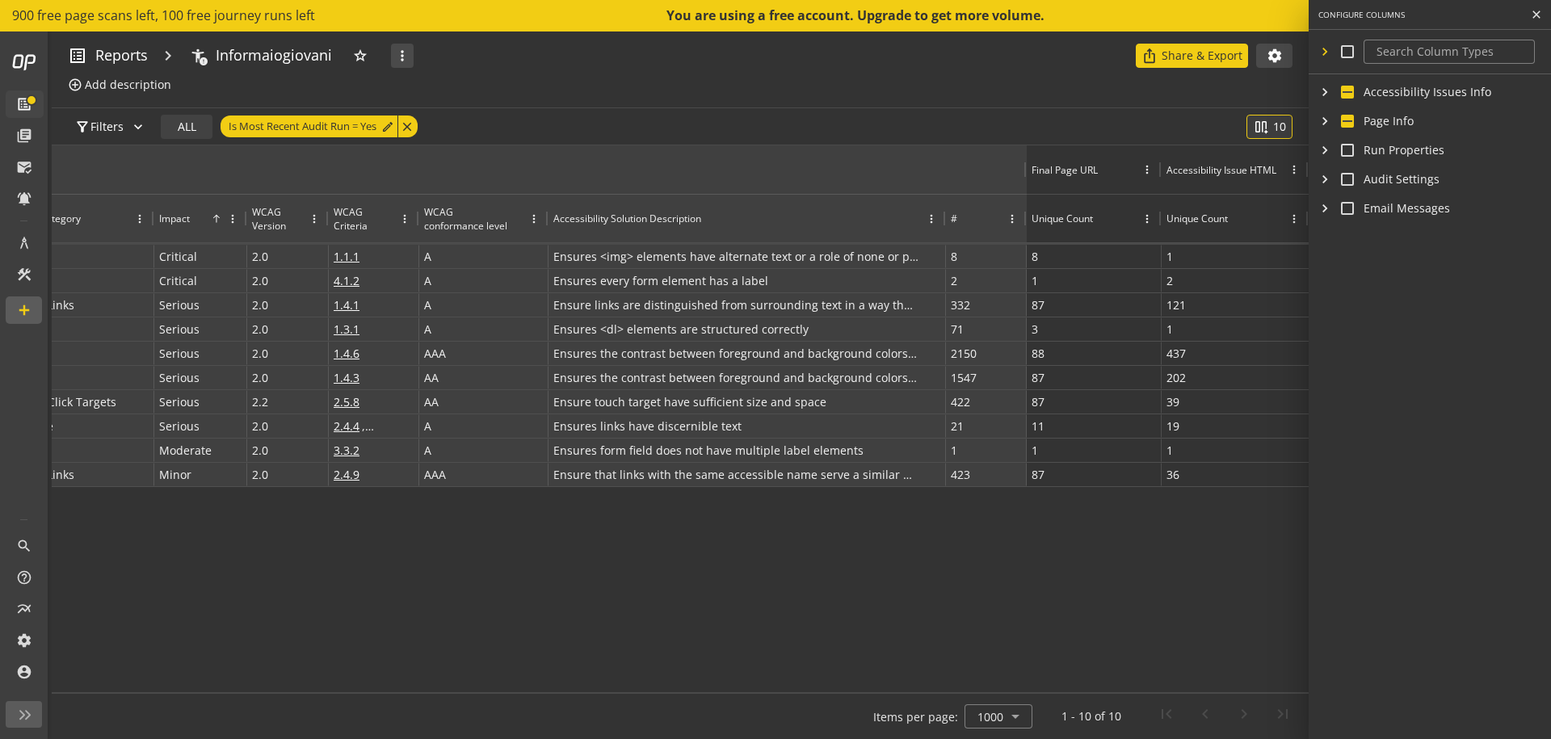
click at [1327, 58] on mat-icon "chevron_right" at bounding box center [1324, 52] width 13 height 16
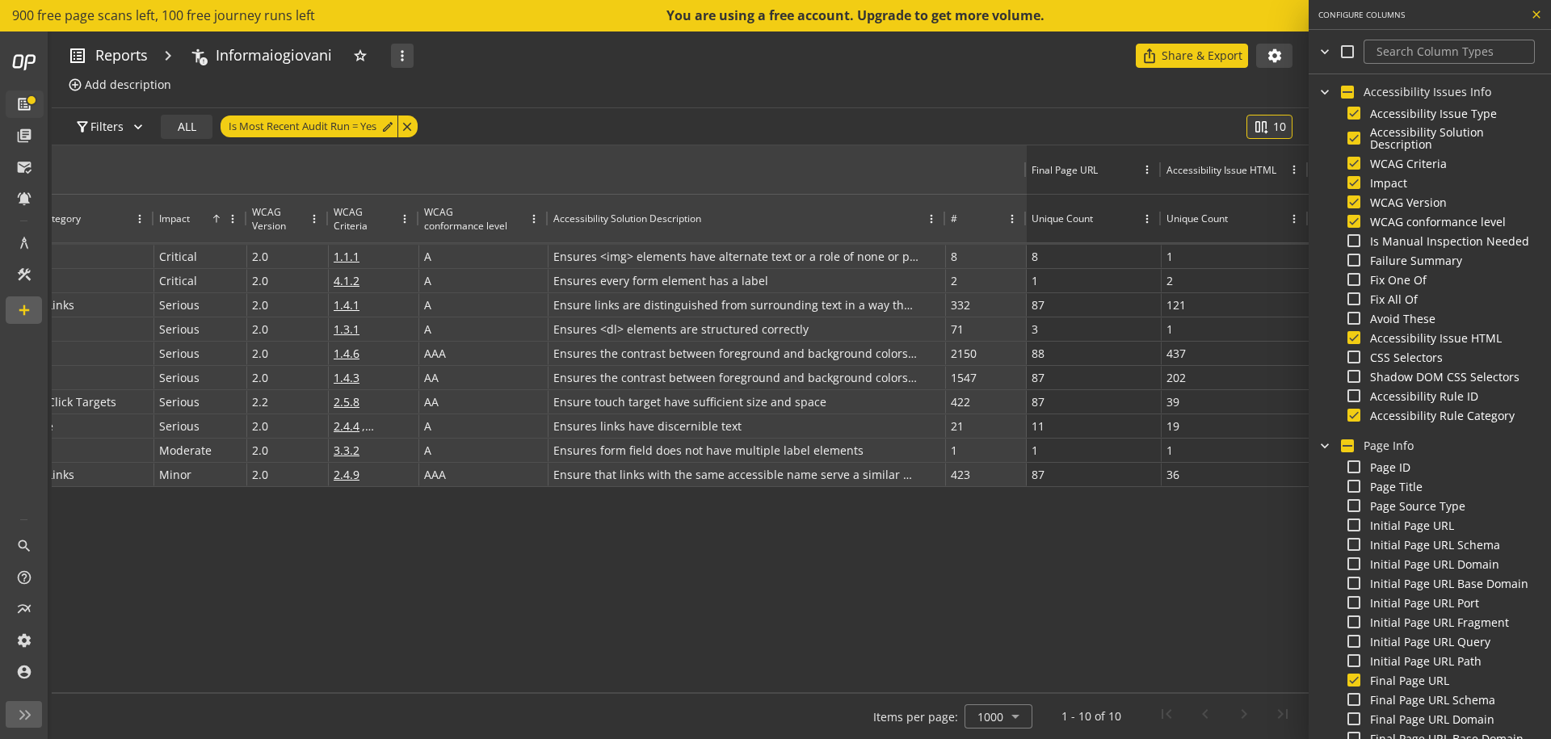
click at [1535, 21] on button "close" at bounding box center [1536, 14] width 13 height 13
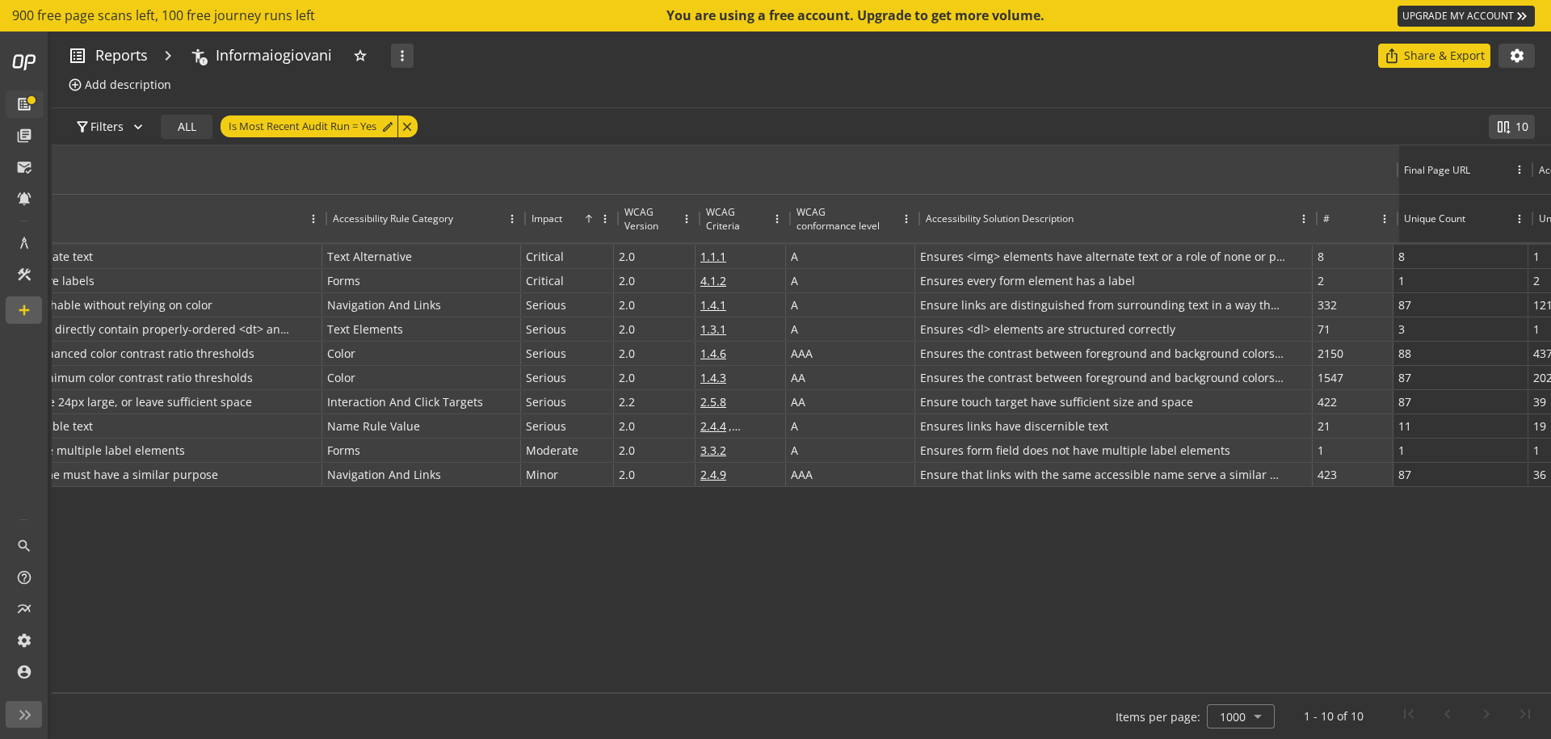
scroll to position [0, 0]
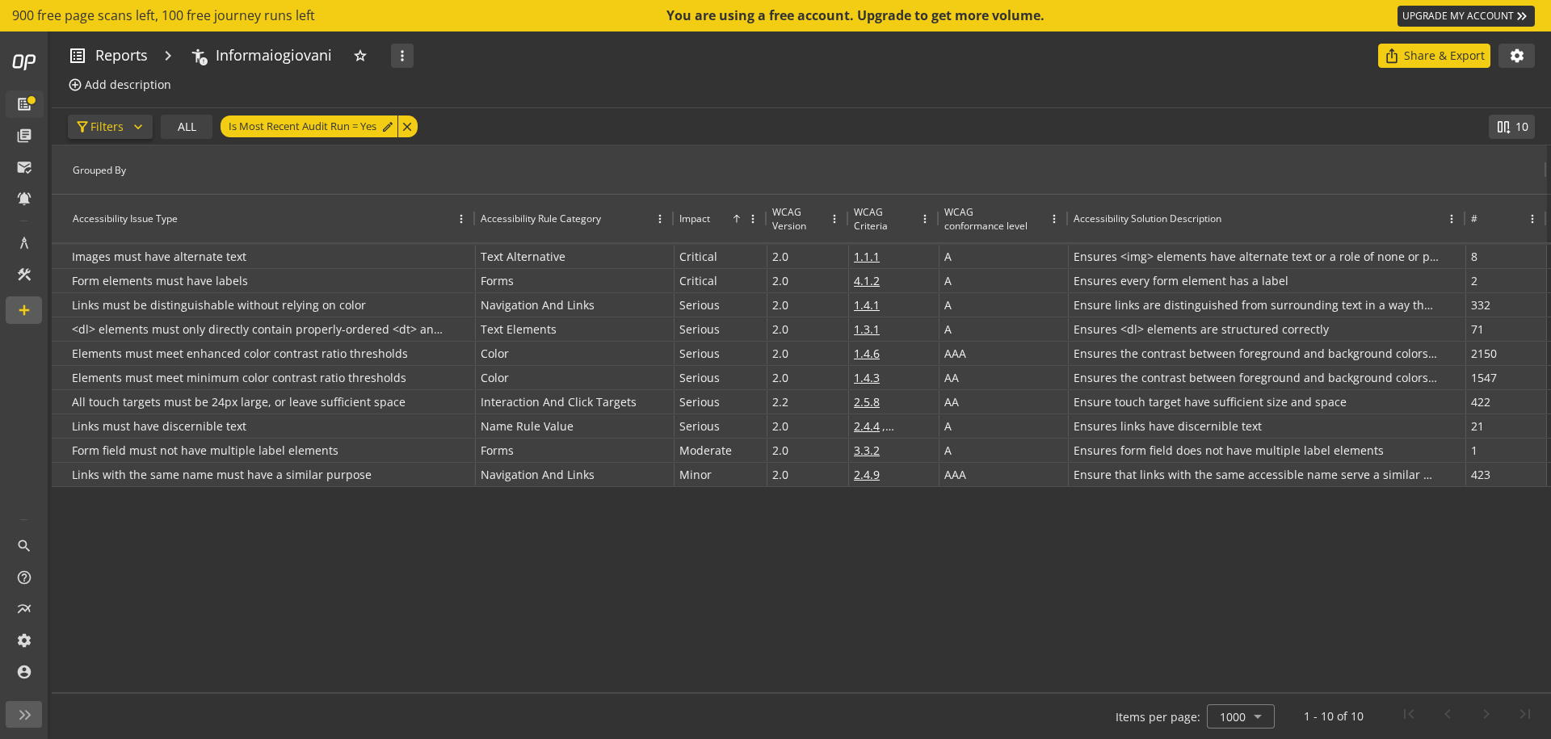
click at [112, 130] on span "Filters" at bounding box center [106, 126] width 33 height 29
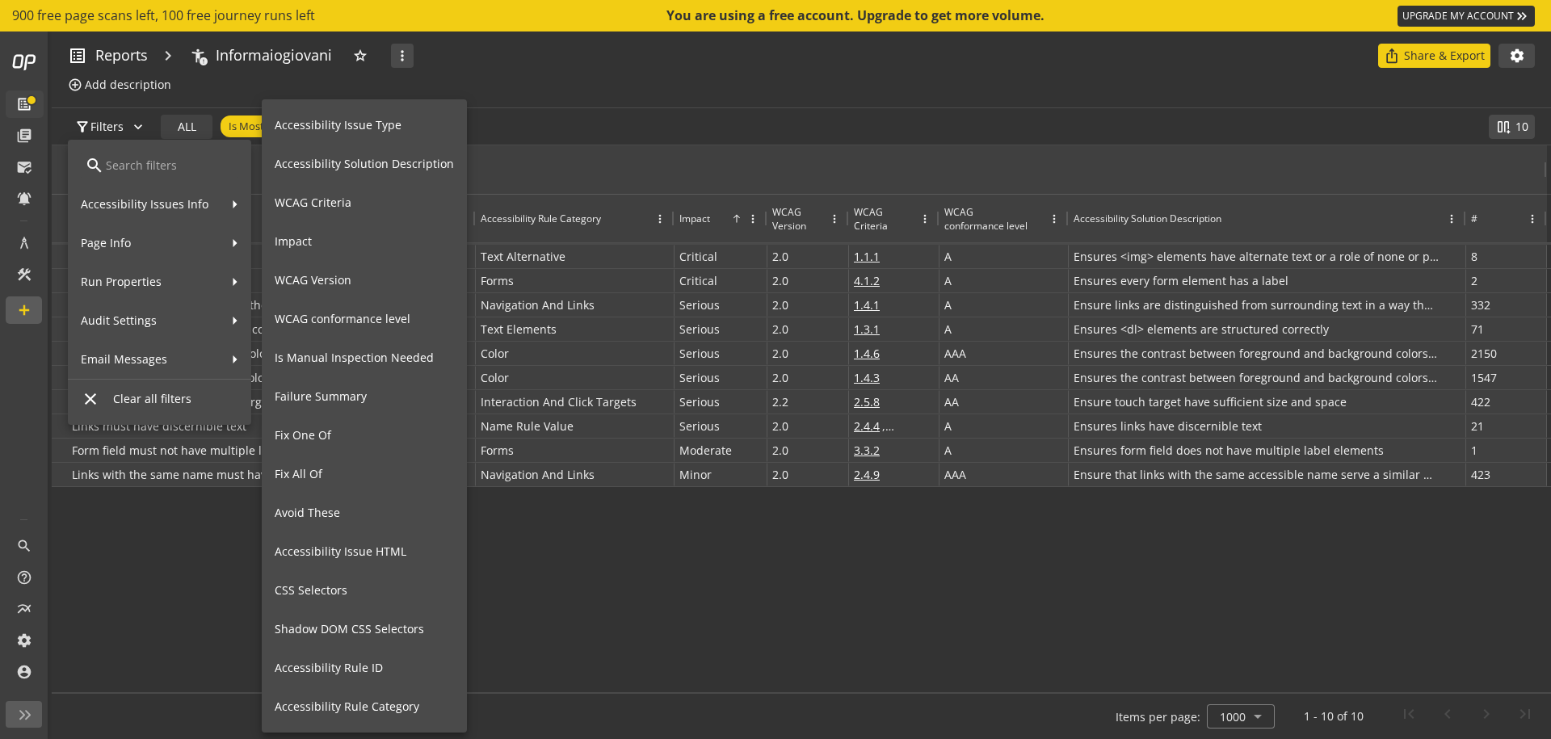
click at [560, 68] on div at bounding box center [775, 369] width 1551 height 739
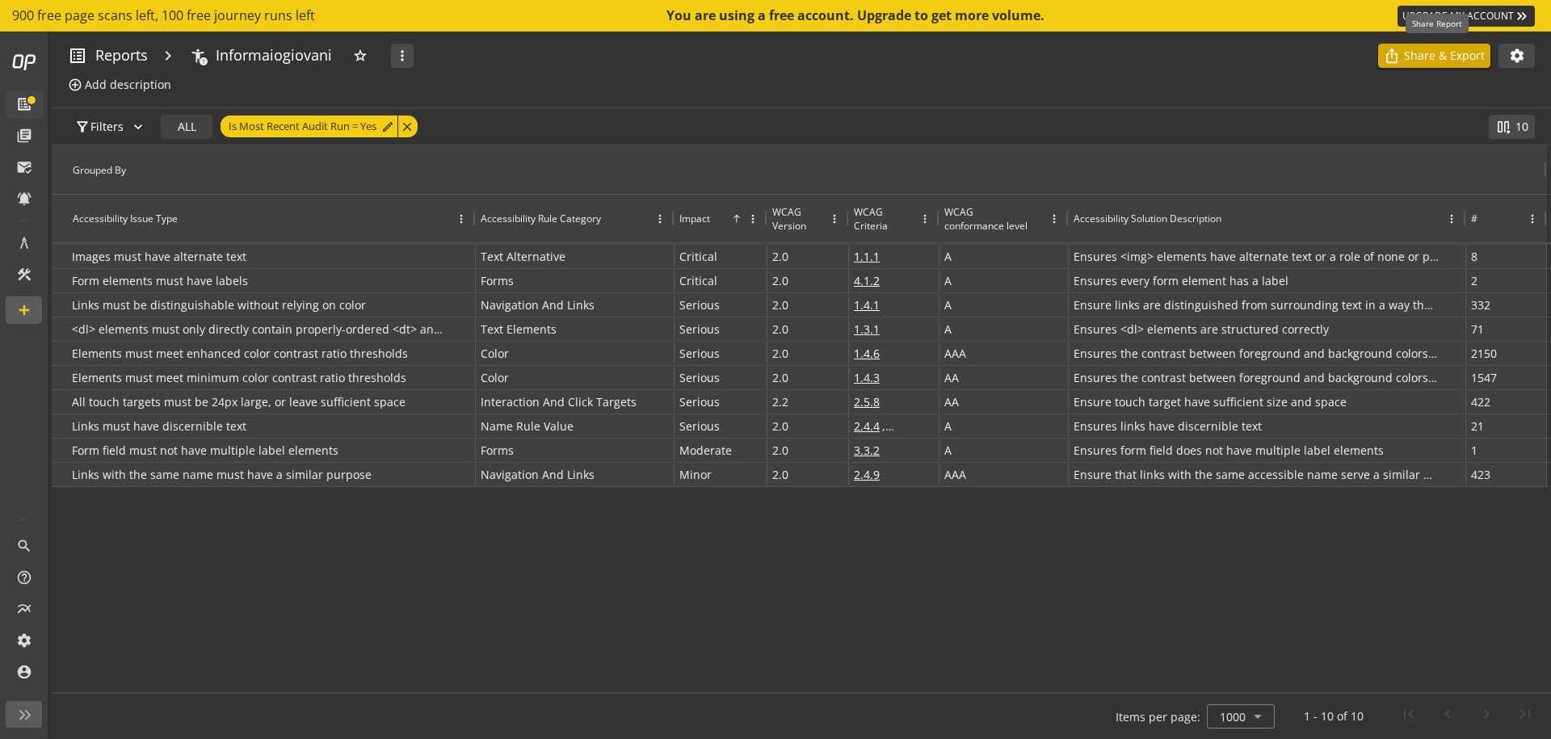
click at [1429, 57] on p "Share & Export" at bounding box center [1444, 56] width 81 height 16
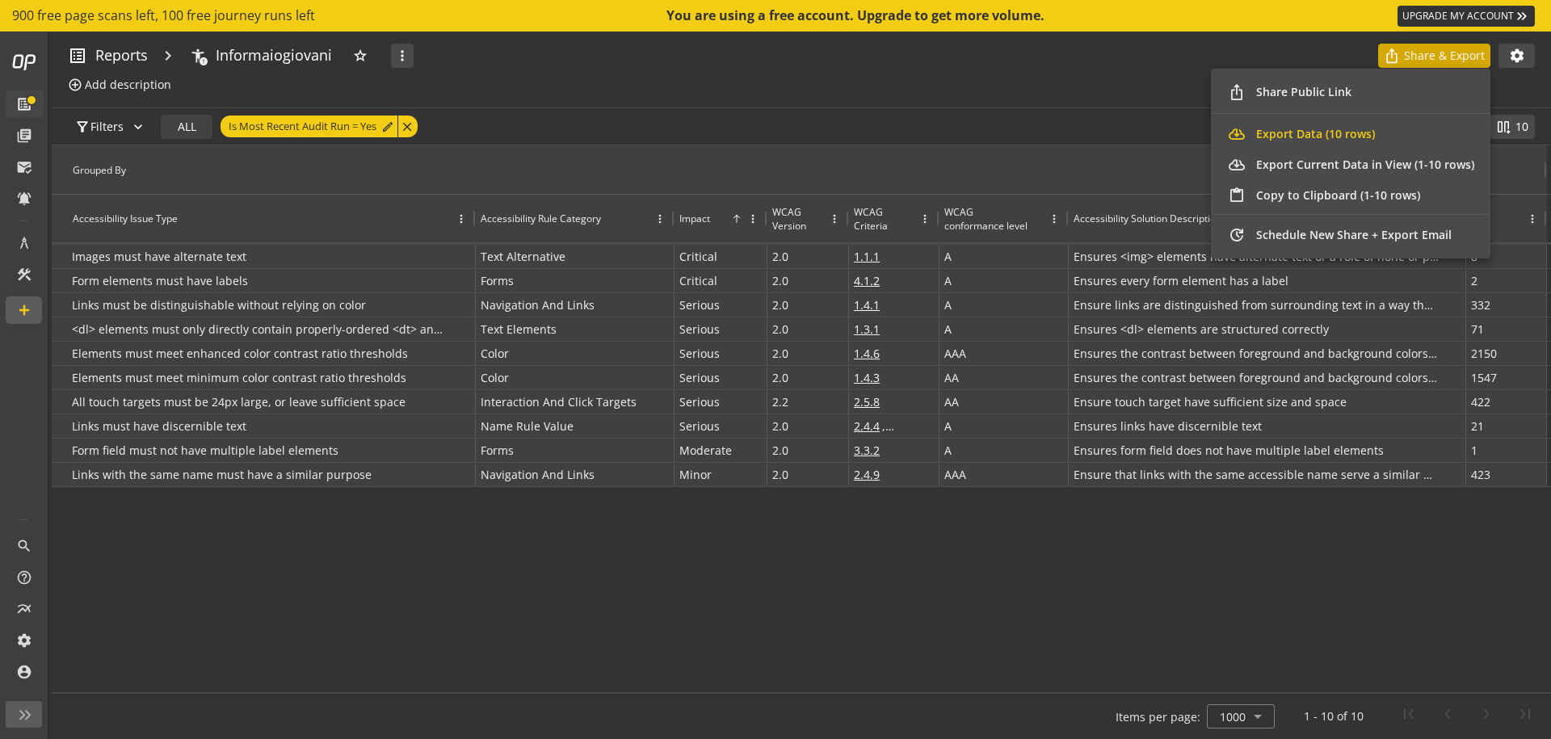
click at [1303, 124] on span at bounding box center [1350, 134] width 279 height 21
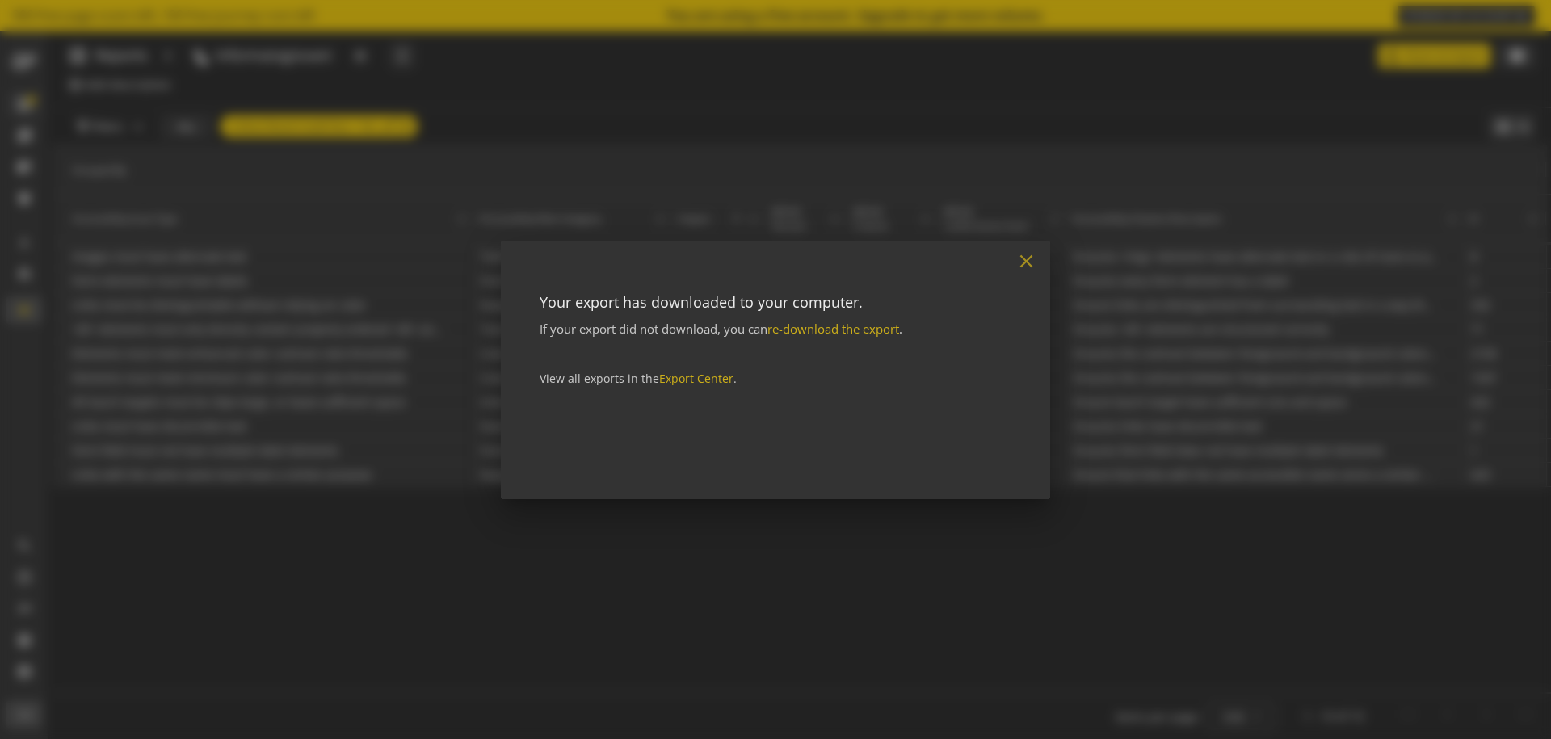
click at [1022, 257] on mat-icon "close" at bounding box center [1026, 261] width 22 height 22
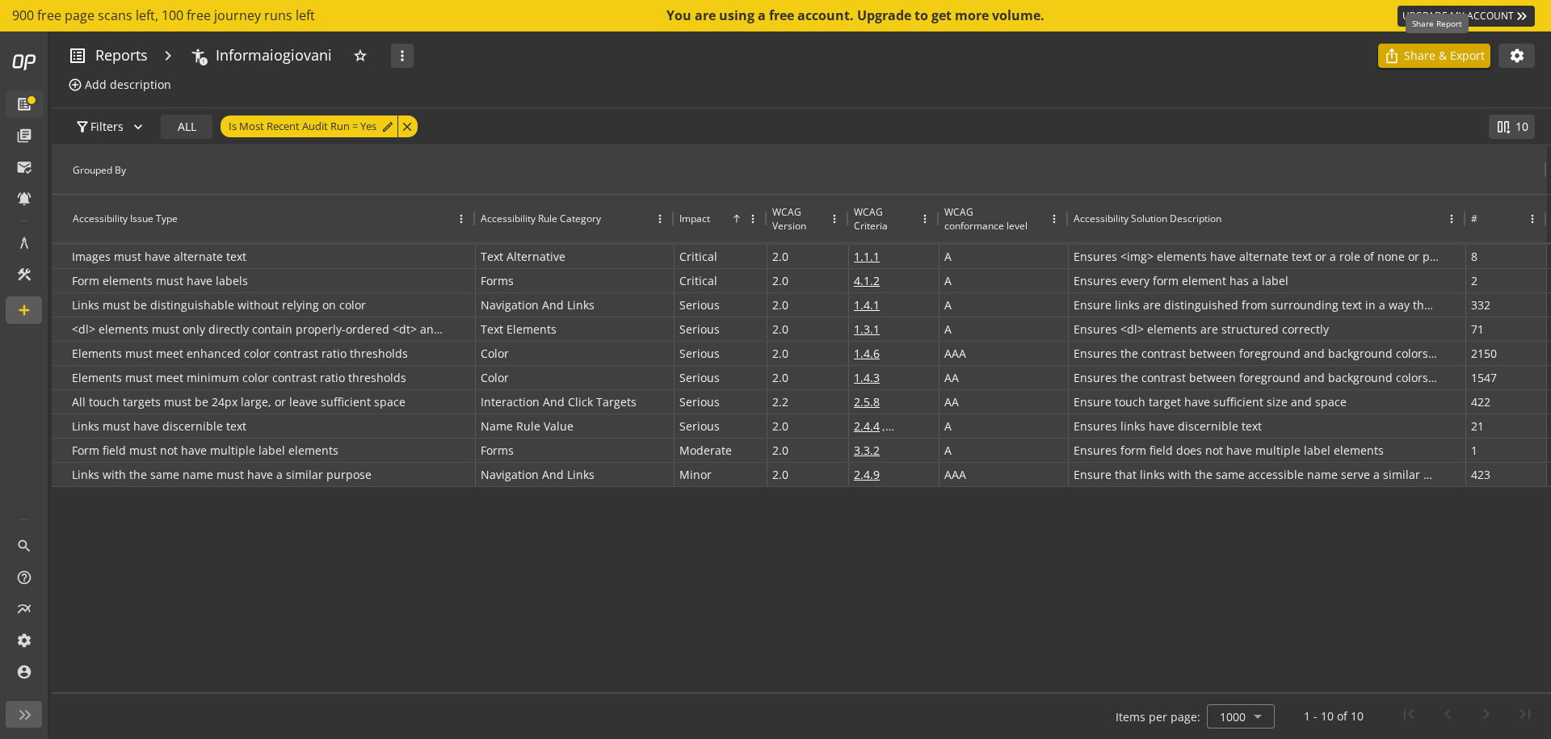
click at [1445, 55] on p "Share & Export" at bounding box center [1444, 56] width 81 height 16
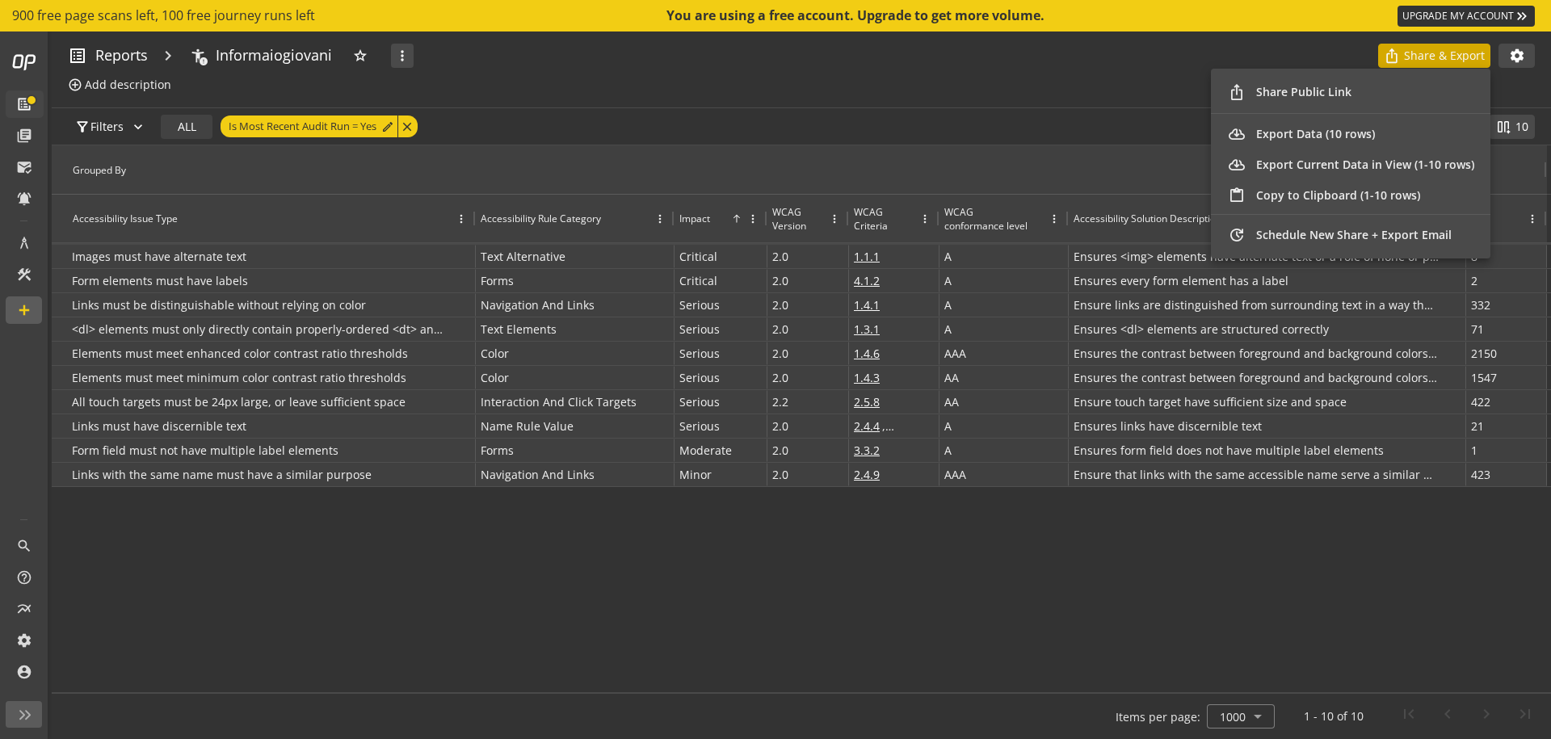
click at [966, 260] on div at bounding box center [775, 369] width 1551 height 739
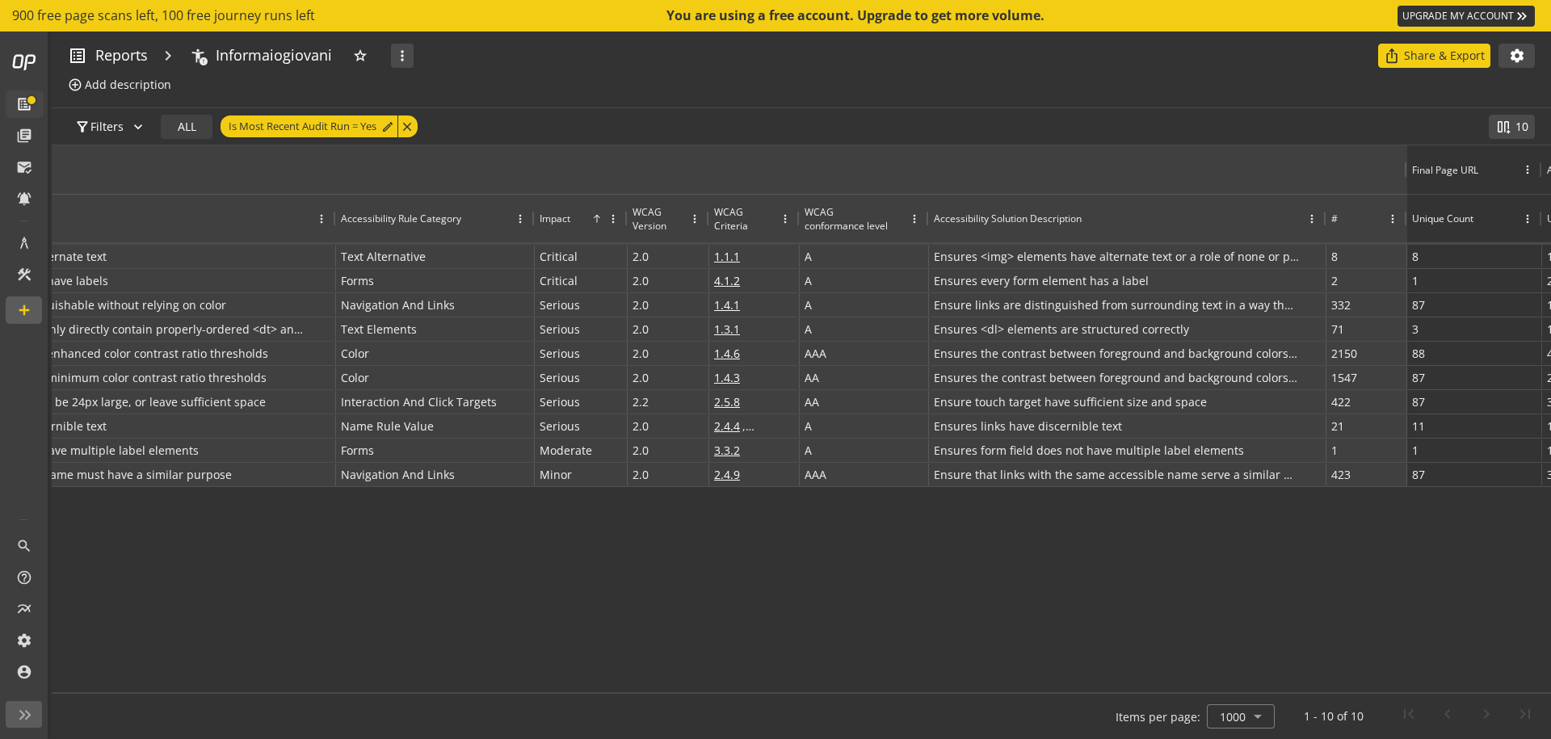
scroll to position [0, 278]
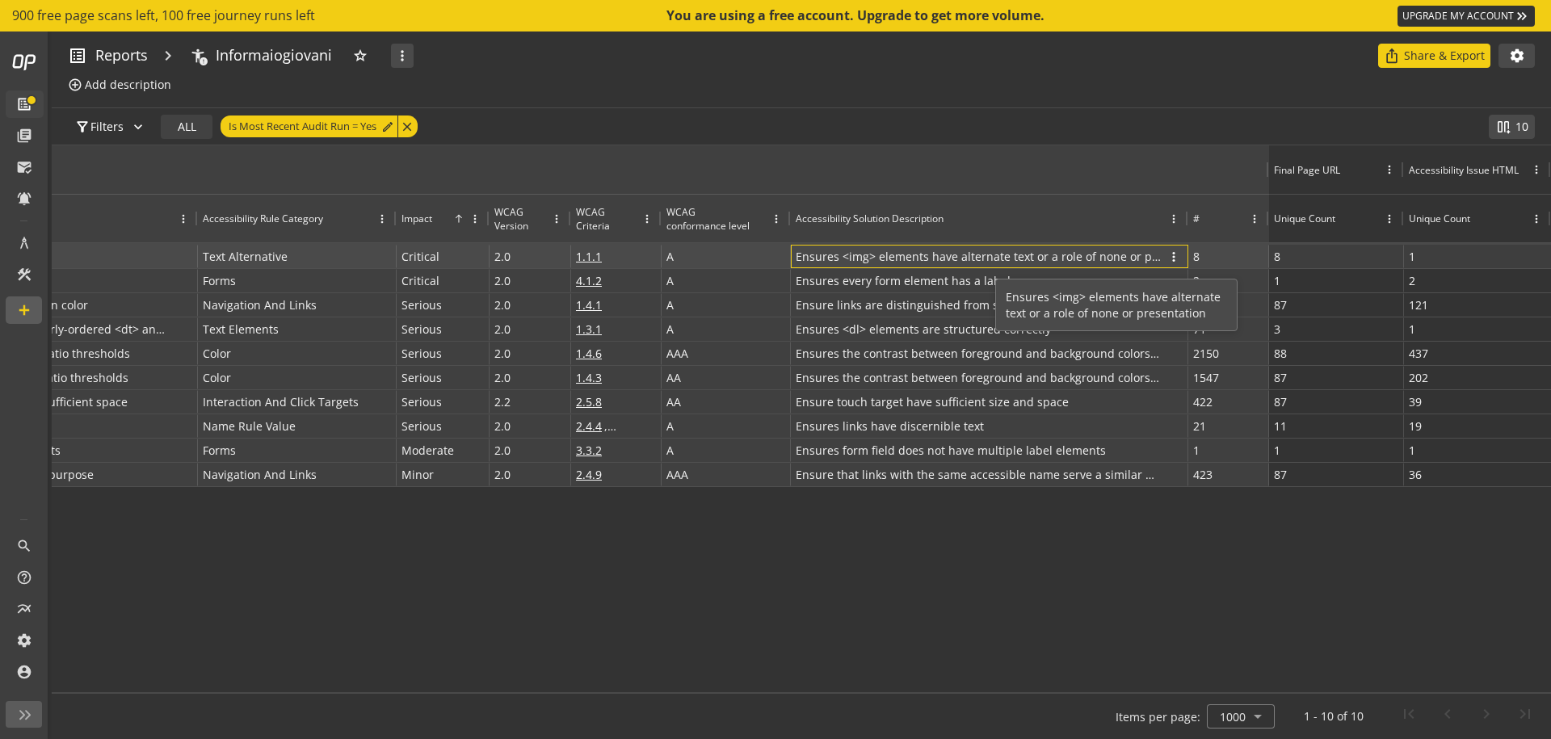
click at [995, 265] on p "Ensures <img> elements have alternate text or a role of none or presentation" at bounding box center [977, 256] width 365 height 23
click at [1191, 259] on div "8 more_vert" at bounding box center [1228, 256] width 81 height 23
click at [1255, 254] on span "more_vert" at bounding box center [1254, 257] width 15 height 15
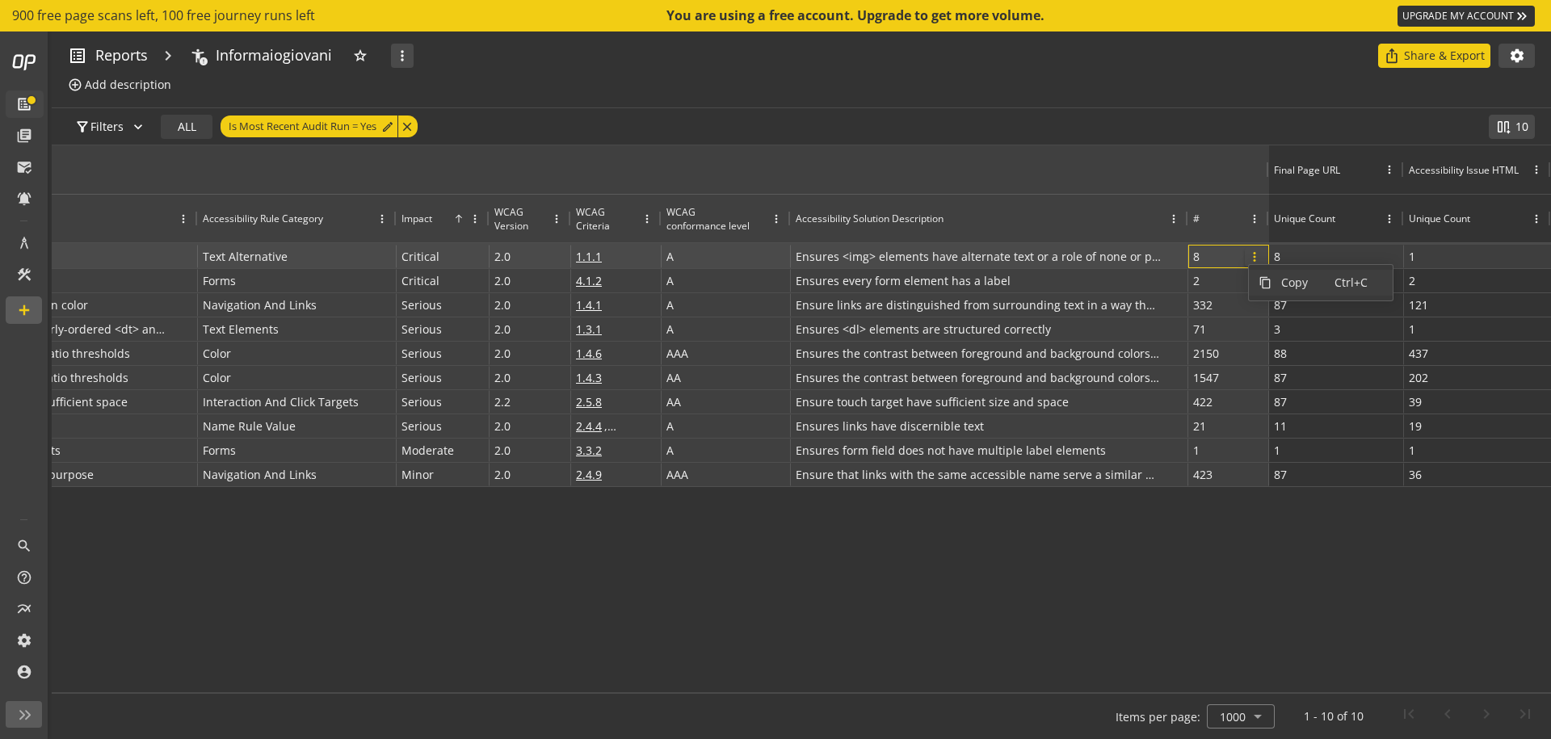
click at [1255, 254] on span "more_vert" at bounding box center [1254, 257] width 15 height 15
click at [1154, 632] on div "Images must have alternate text more_vert Text Alternative more_vert Critical m…" at bounding box center [801, 465] width 1499 height 441
click at [1333, 258] on div "8 more_vert" at bounding box center [1336, 257] width 125 height 22
click at [1392, 255] on span "more_vert" at bounding box center [1389, 257] width 15 height 15
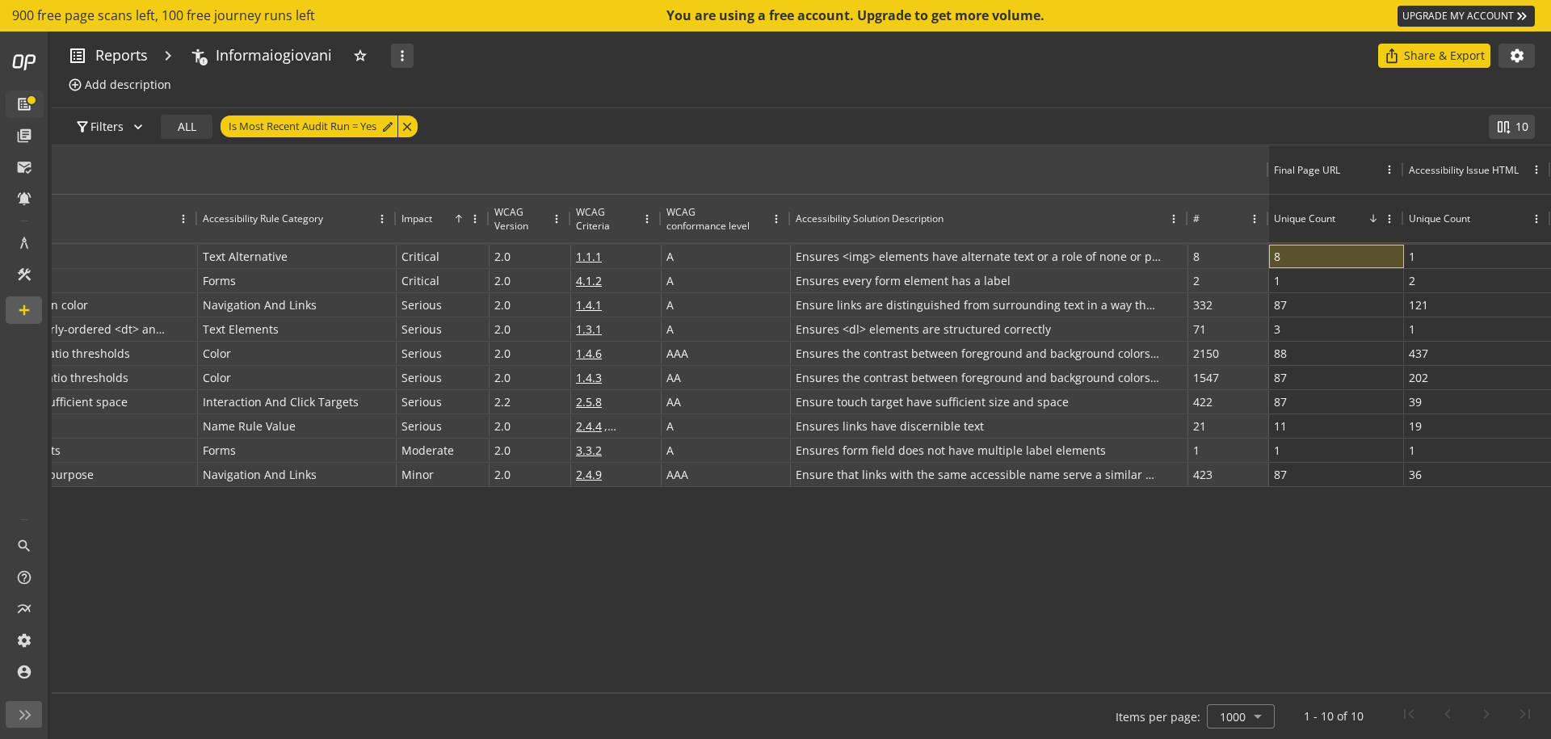
click at [1325, 223] on div "Unique Count" at bounding box center [1304, 219] width 61 height 14
click at [1167, 626] on div "Images must have alternate text more_vert Text Alternative more_vert Critical m…" at bounding box center [801, 465] width 1499 height 441
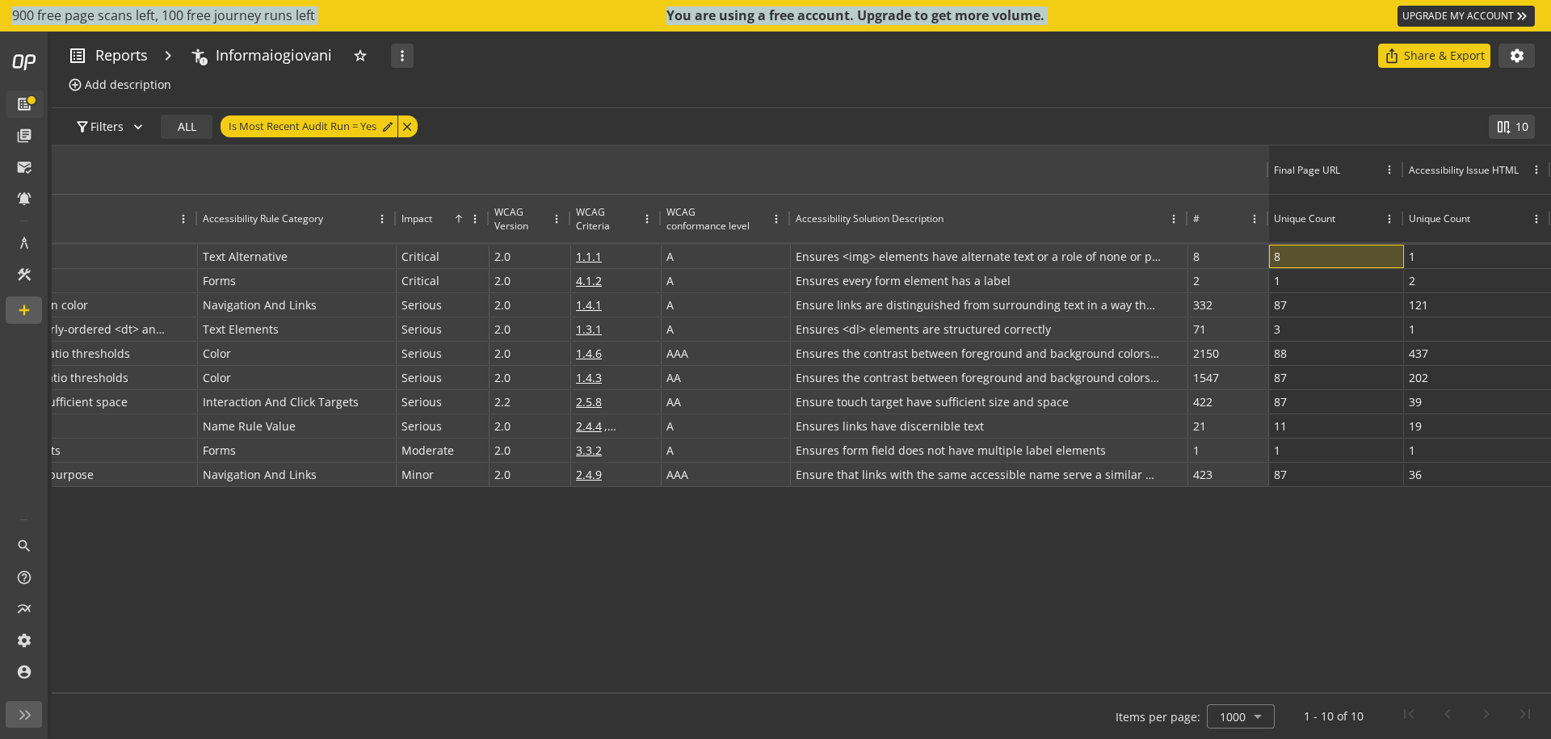
drag, startPoint x: 1074, startPoint y: 692, endPoint x: 782, endPoint y: 683, distance: 292.5
click at [782, 683] on section "Press ENTER to sort. Press ALT DOWN to open column menu Drag here to set row gr…" at bounding box center [801, 442] width 1499 height 594
drag, startPoint x: 782, startPoint y: 693, endPoint x: 178, endPoint y: 661, distance: 604.9
click at [178, 661] on section "Press ENTER to sort. Press ALT DOWN to open column menu Drag here to set row gr…" at bounding box center [801, 442] width 1499 height 594
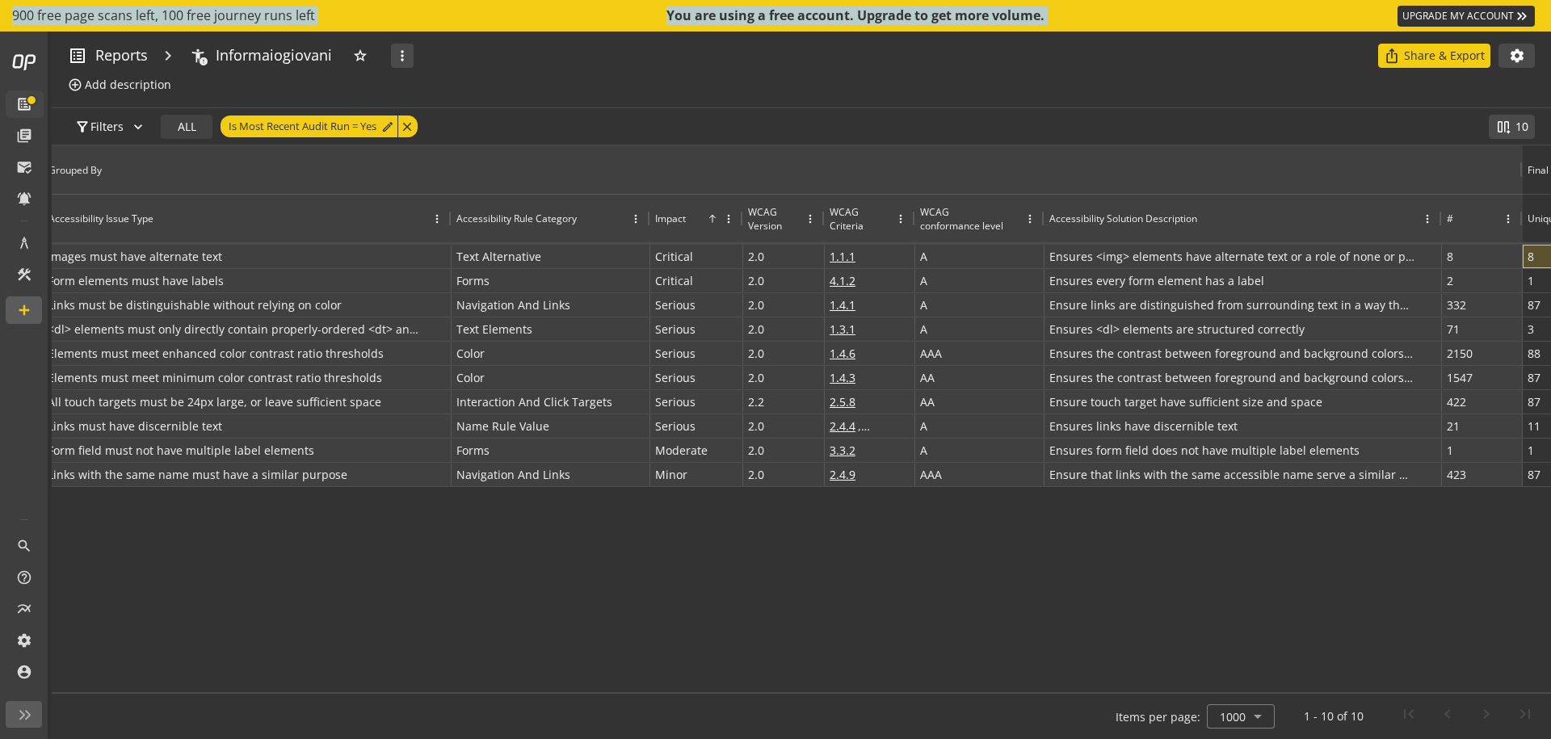
click at [493, 65] on div "star more_vert ios_share Share & Export settings" at bounding box center [943, 56] width 1182 height 24
